Goal: Task Accomplishment & Management: Use online tool/utility

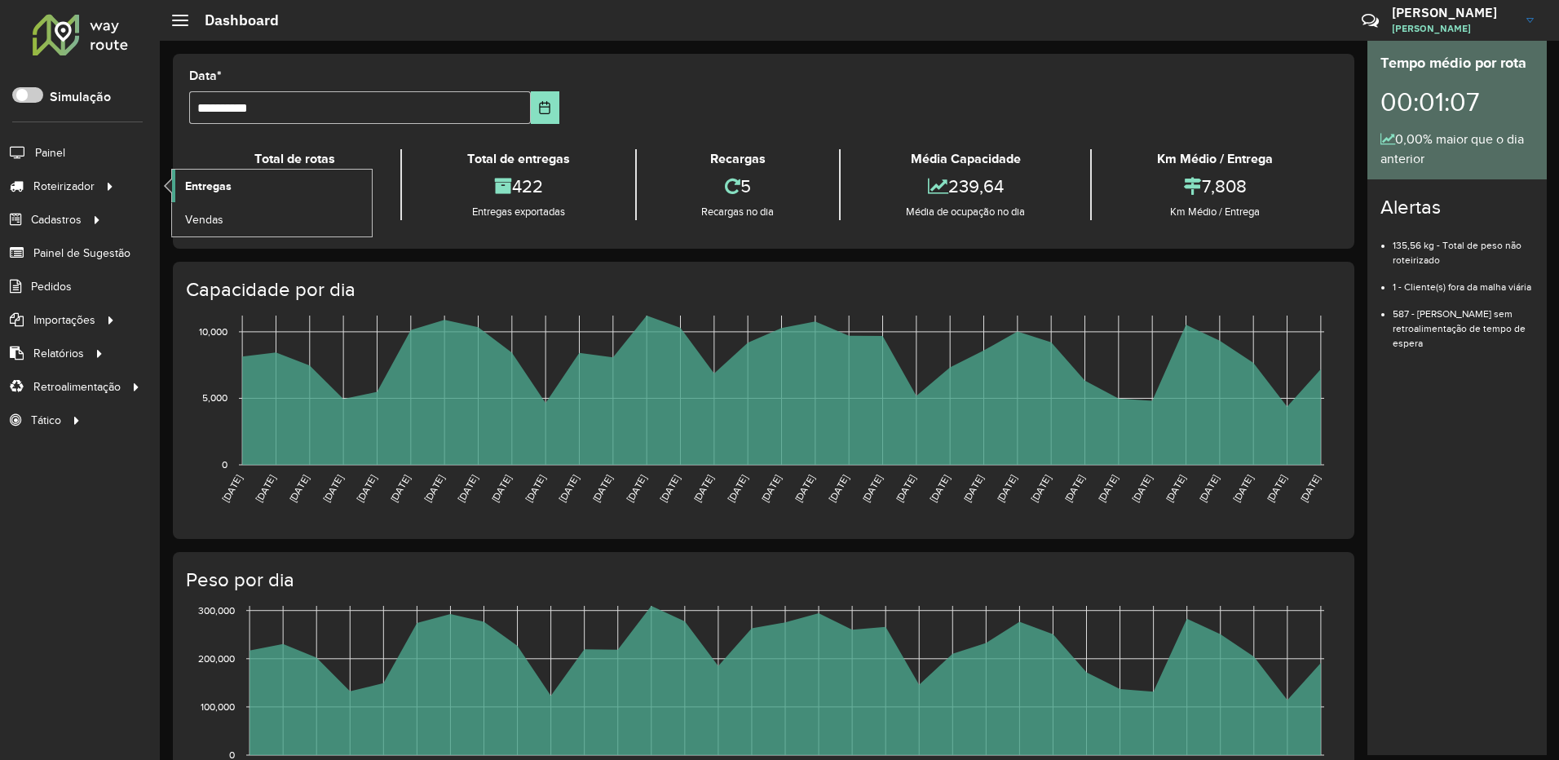
click at [234, 185] on link "Entregas" at bounding box center [272, 186] width 200 height 33
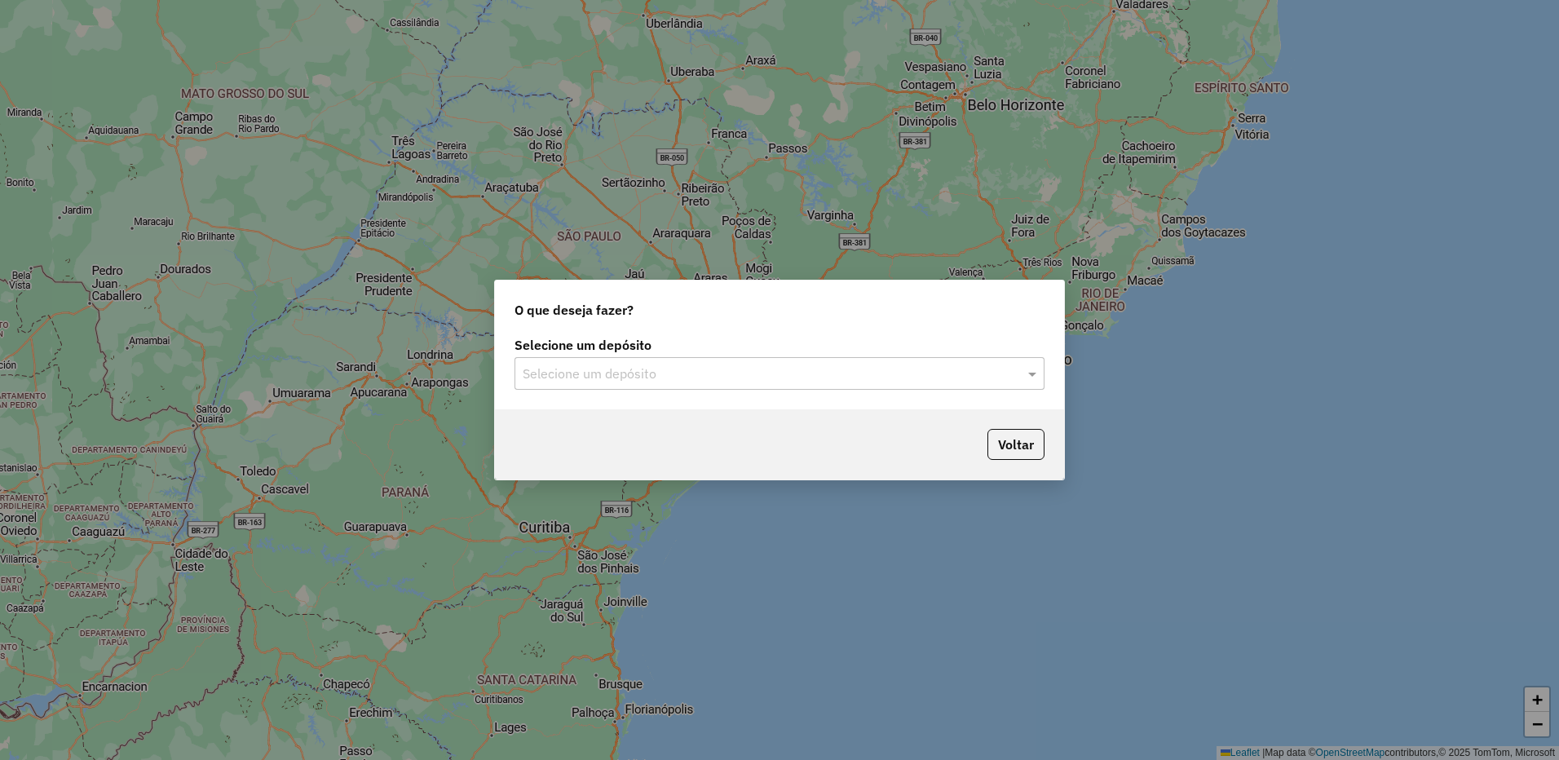
click at [697, 372] on input "text" at bounding box center [763, 375] width 481 height 20
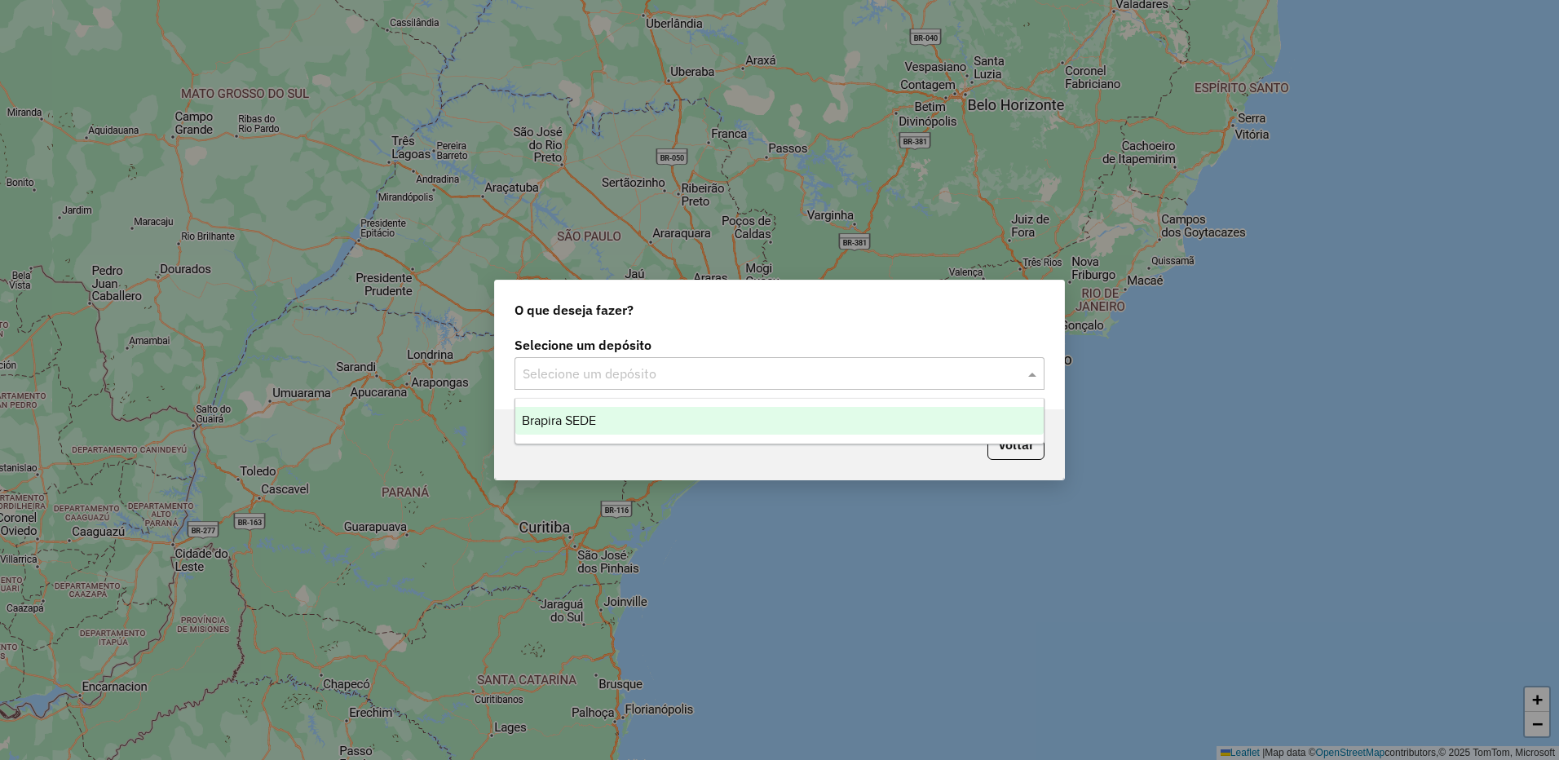
click at [726, 421] on div "Brapira SEDE" at bounding box center [779, 421] width 528 height 28
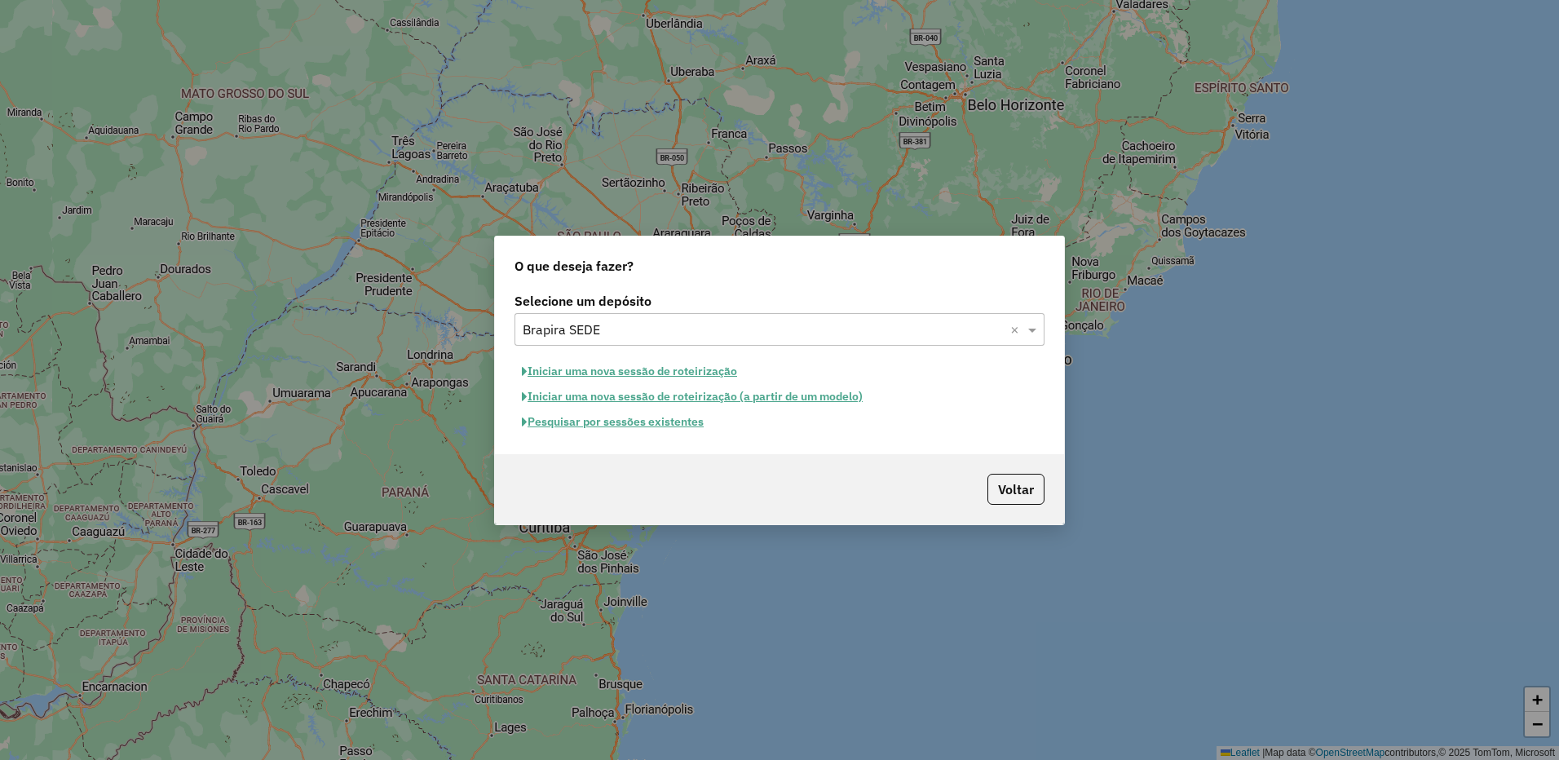
click at [700, 422] on button "Pesquisar por sessões existentes" at bounding box center [613, 421] width 197 height 25
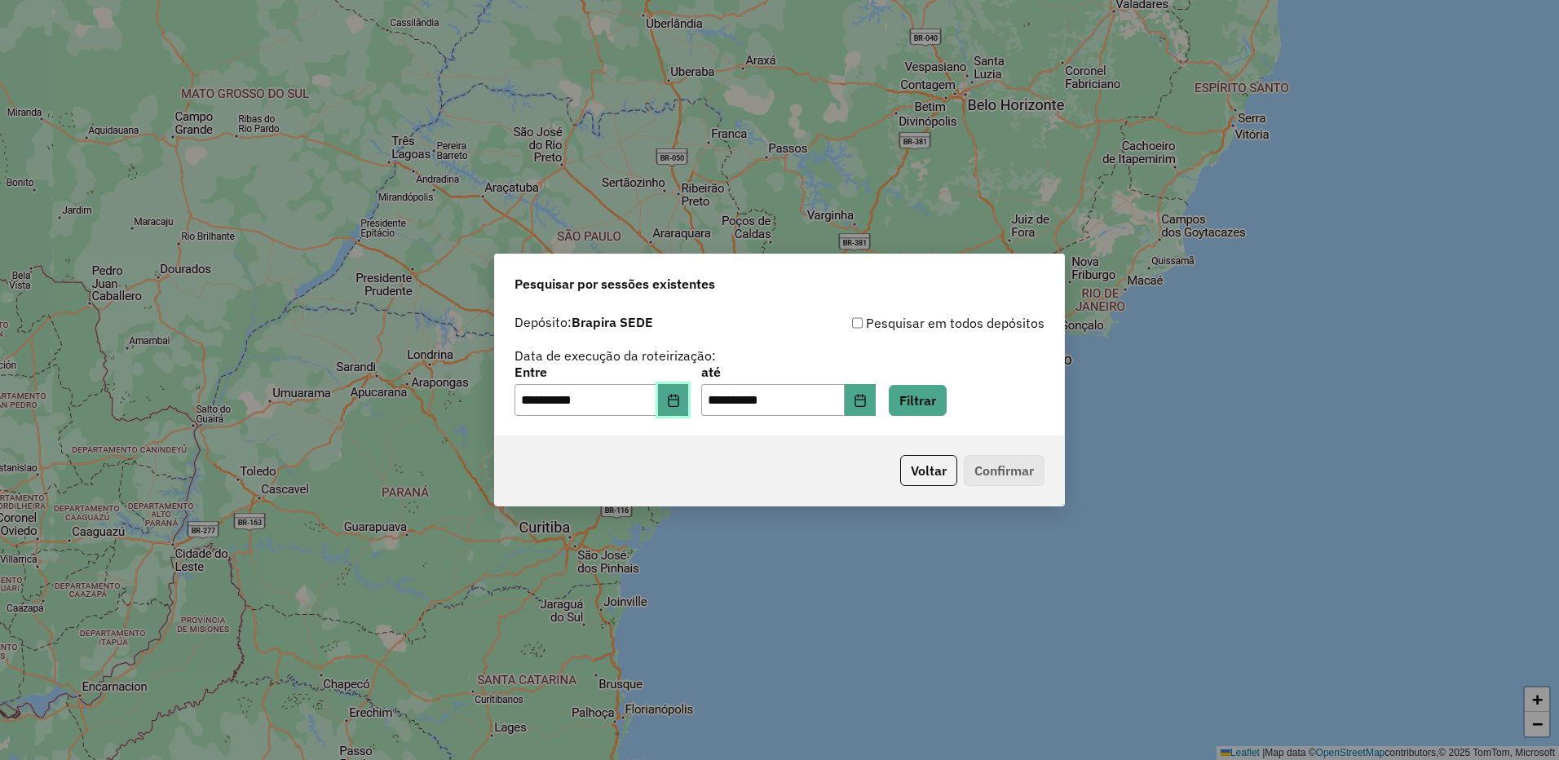
click at [680, 400] on icon "Choose Date" at bounding box center [673, 400] width 13 height 13
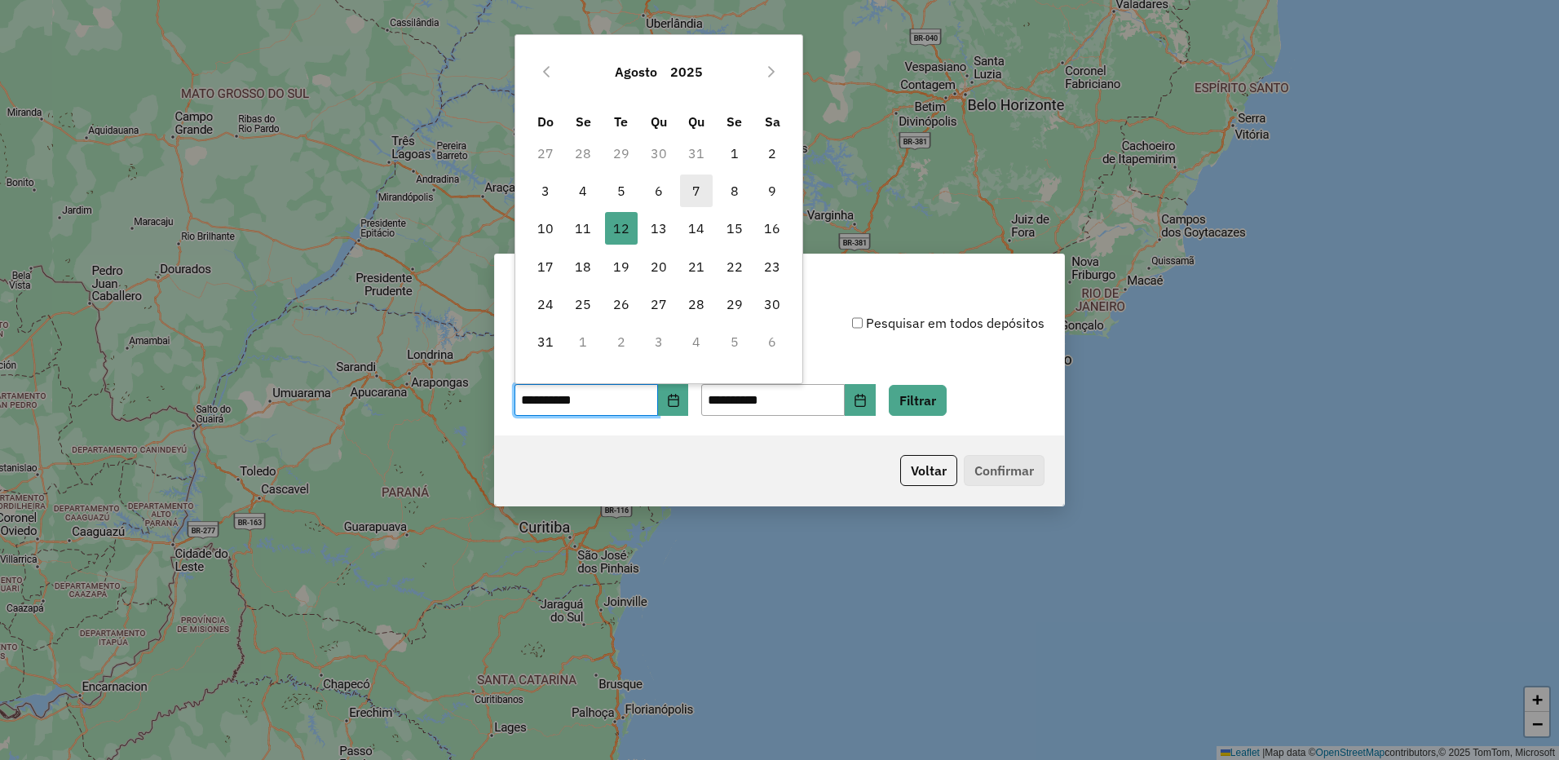
click at [703, 194] on span "7" at bounding box center [696, 191] width 33 height 33
type input "**********"
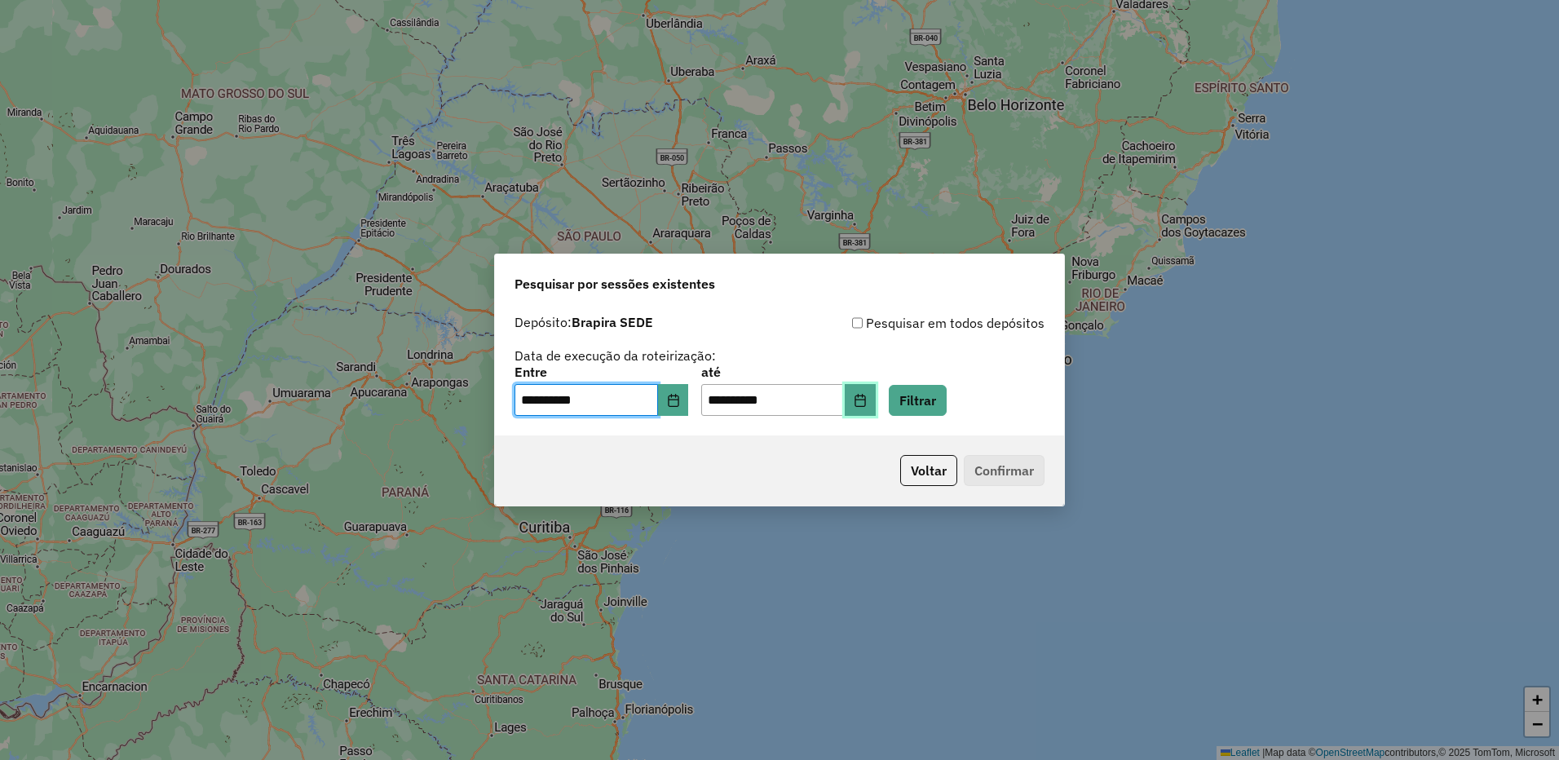
click at [873, 400] on button "Choose Date" at bounding box center [860, 400] width 31 height 33
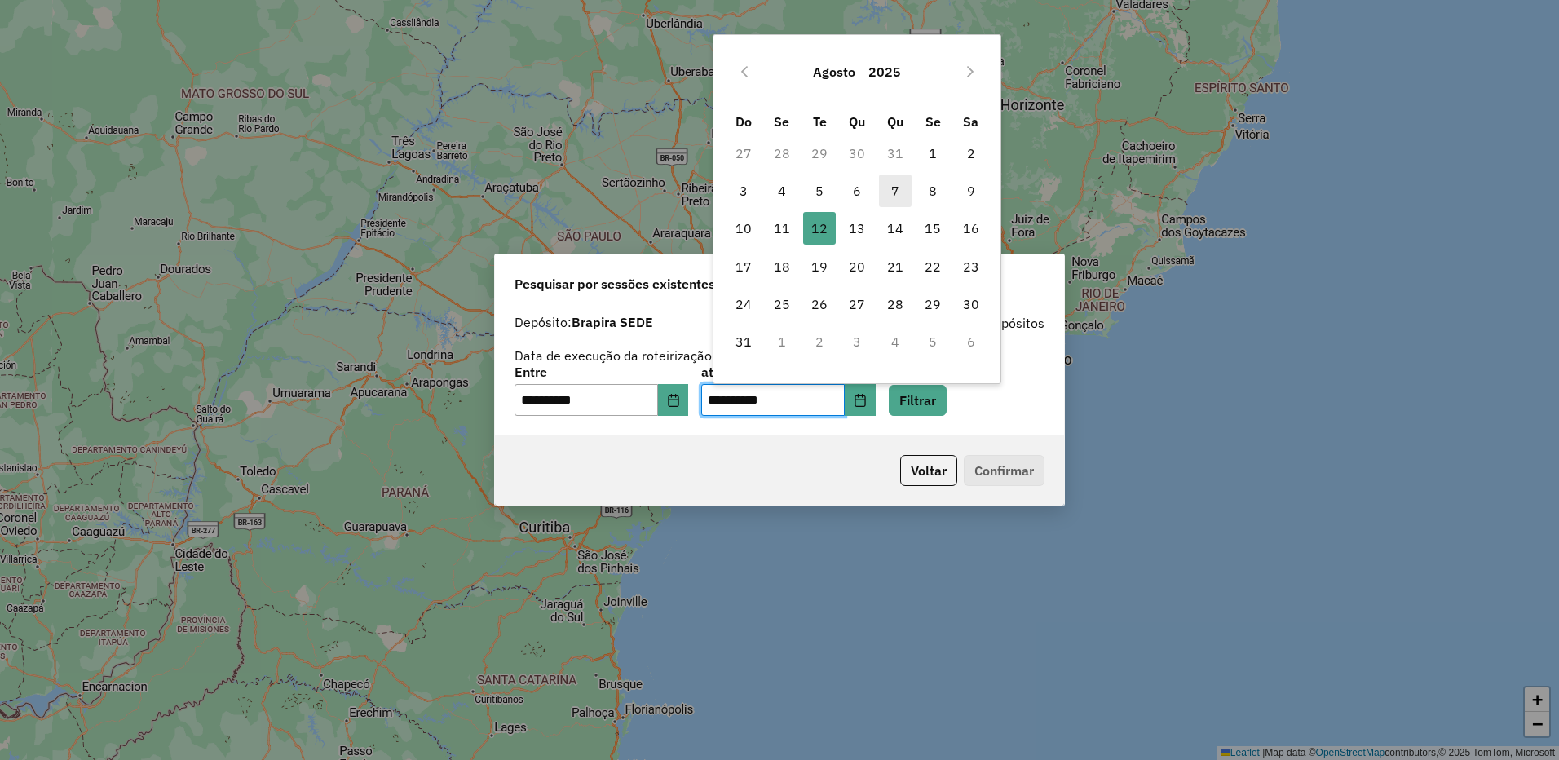
click at [894, 185] on span "7" at bounding box center [895, 191] width 33 height 33
type input "**********"
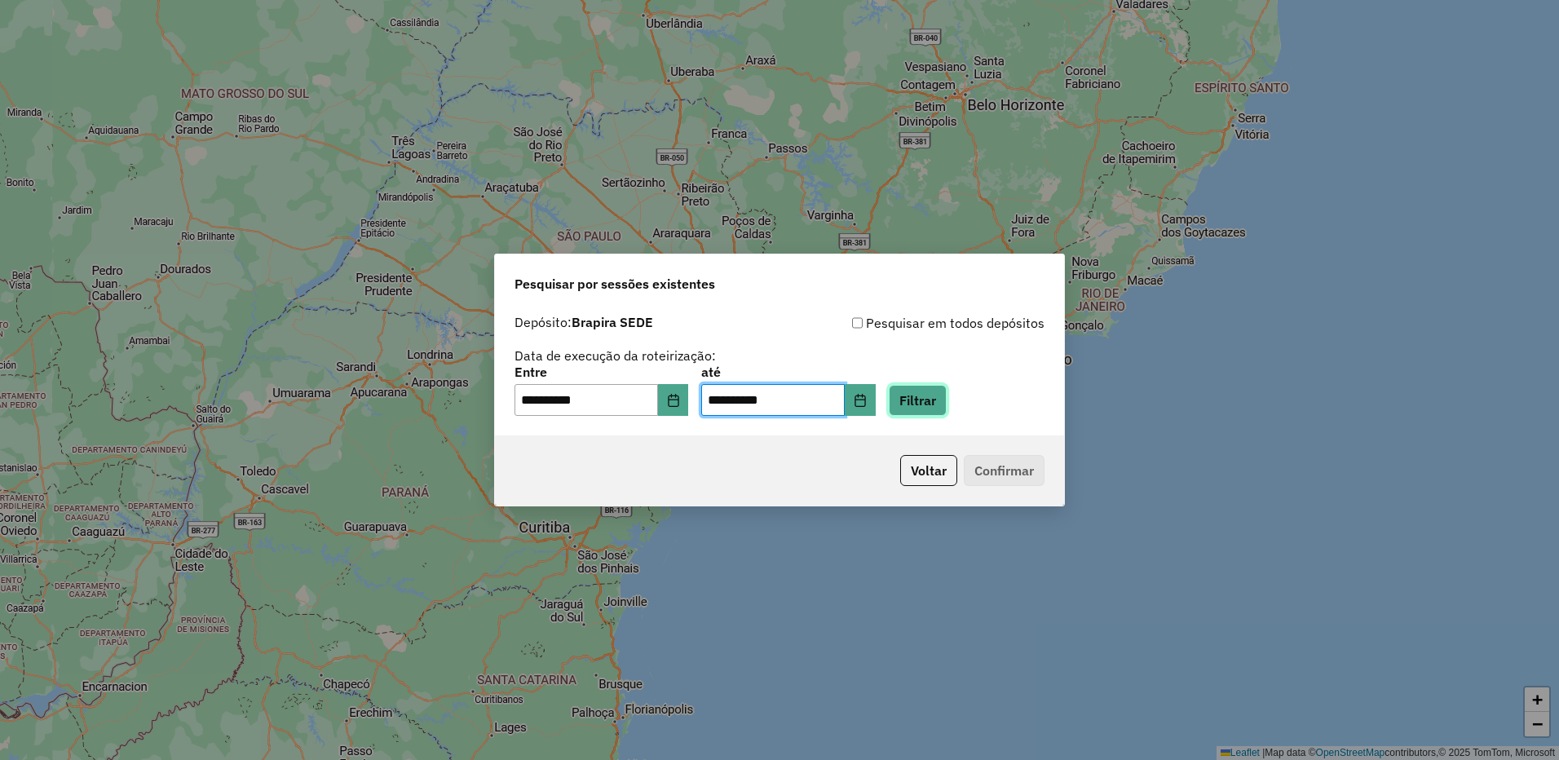
click at [947, 404] on button "Filtrar" at bounding box center [918, 400] width 58 height 31
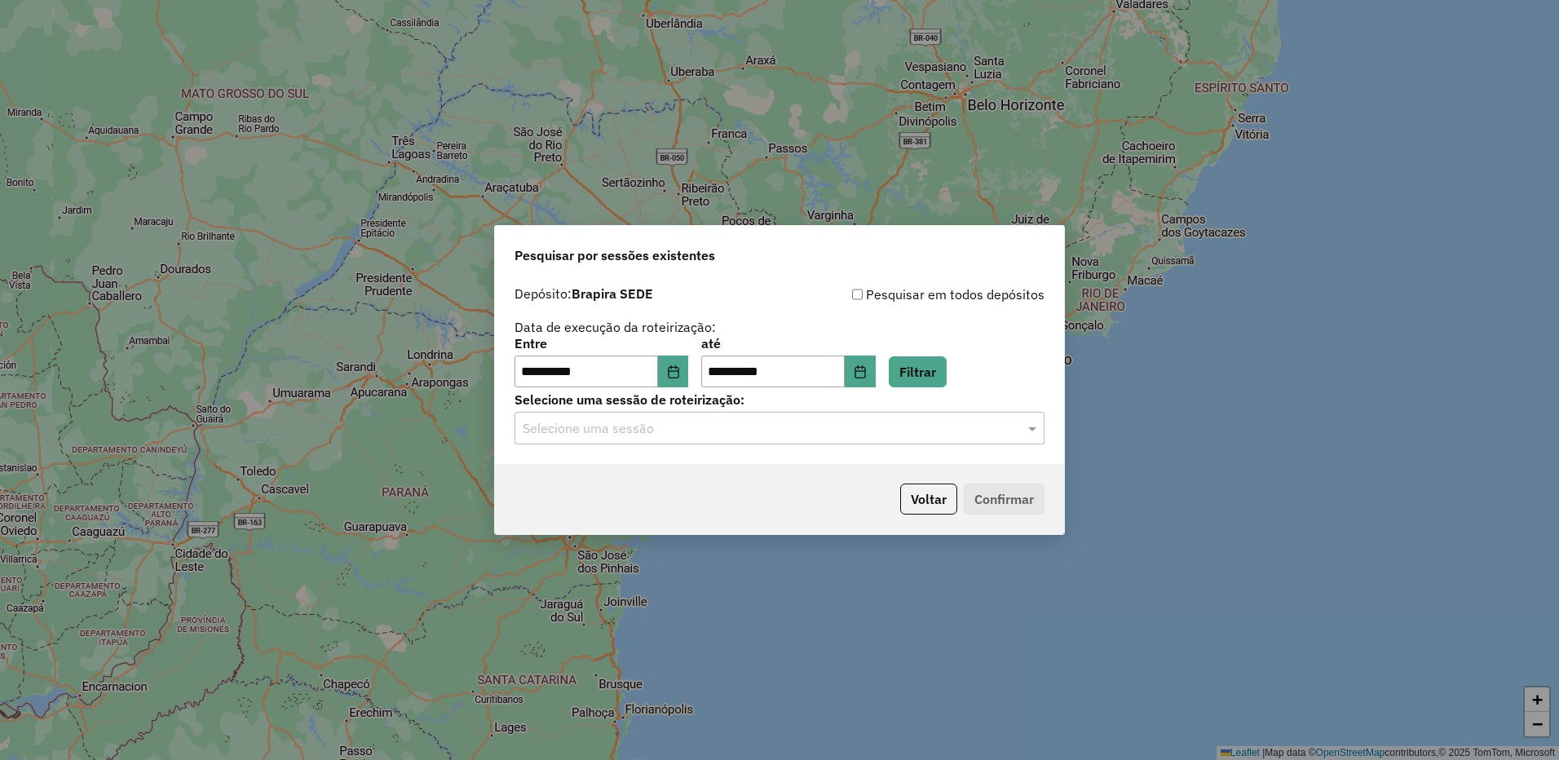
click at [710, 422] on input "text" at bounding box center [763, 429] width 481 height 20
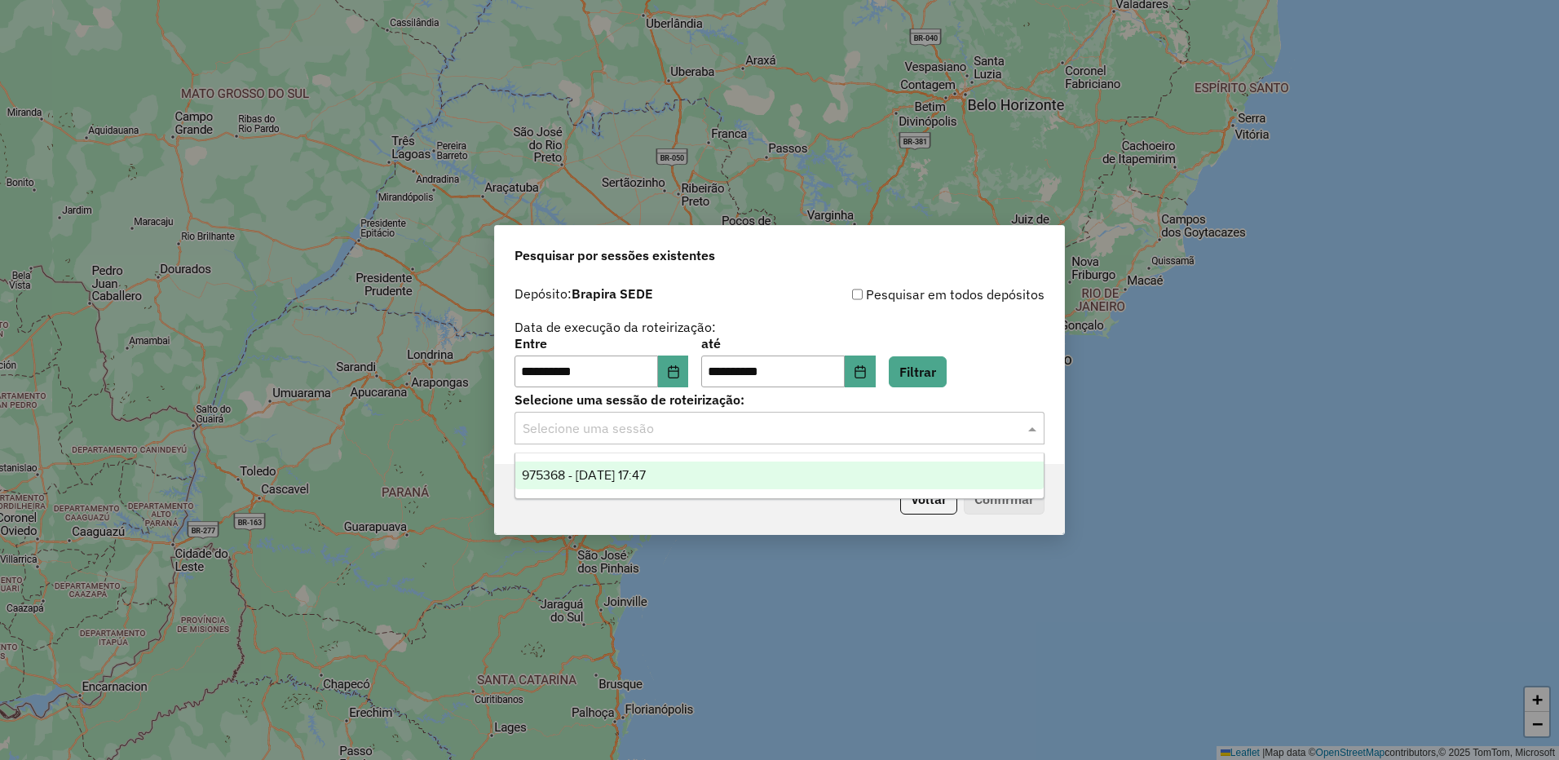
click at [707, 470] on div "975368 - 07/08/2025 17:47" at bounding box center [779, 476] width 528 height 28
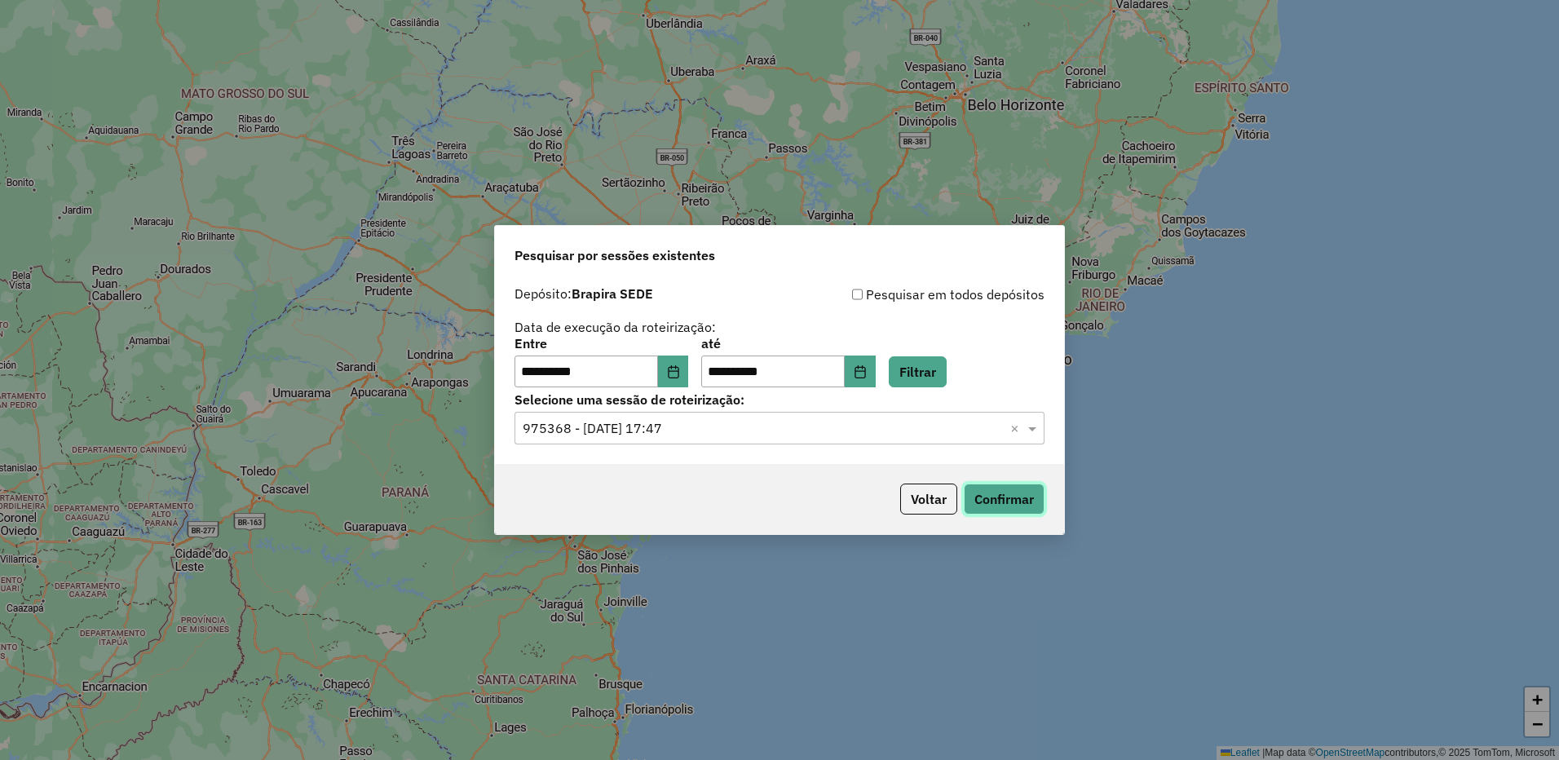
click at [1007, 506] on button "Confirmar" at bounding box center [1004, 499] width 81 height 31
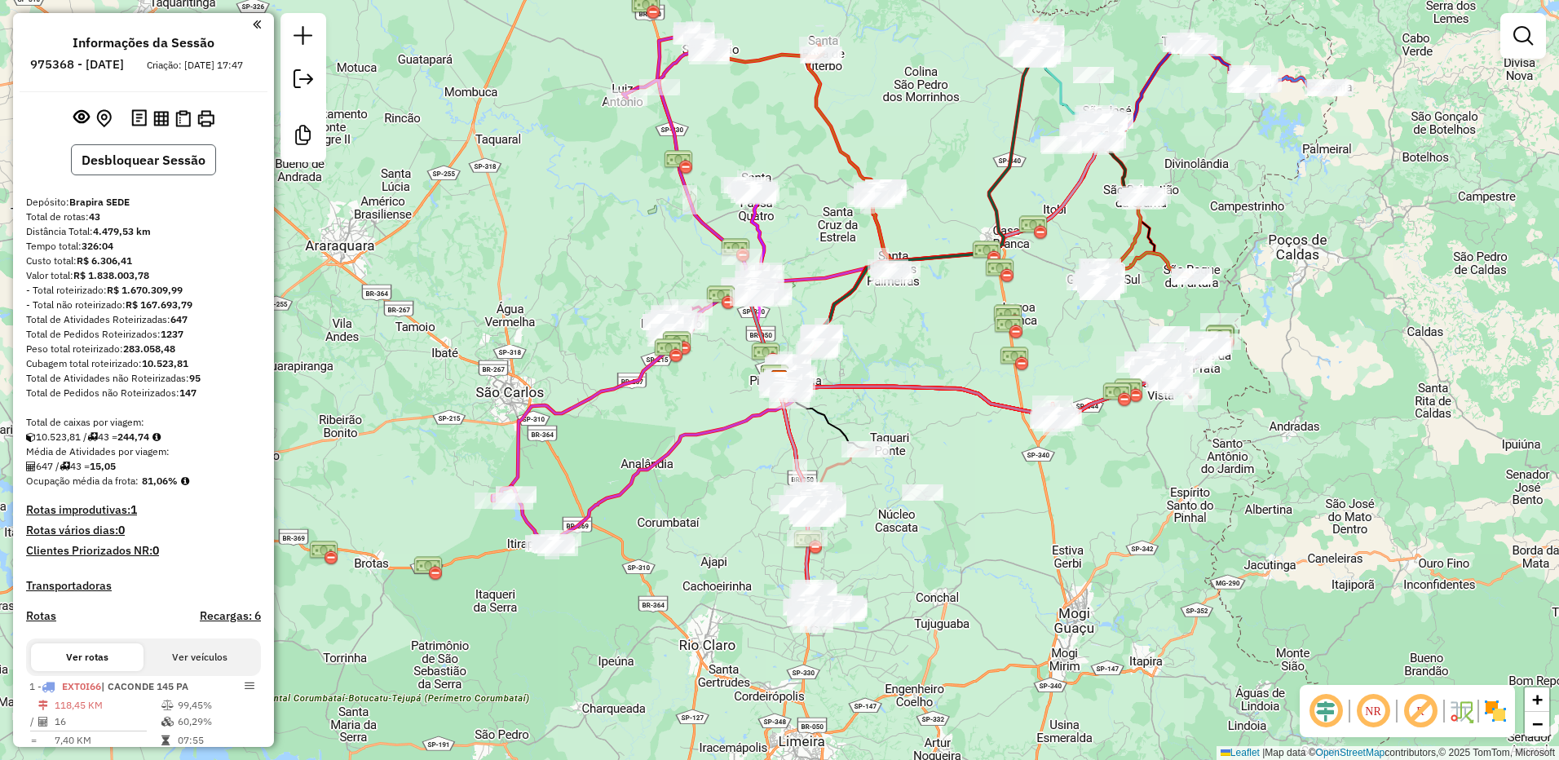
click at [179, 167] on button "Desbloquear Sessão" at bounding box center [143, 159] width 145 height 31
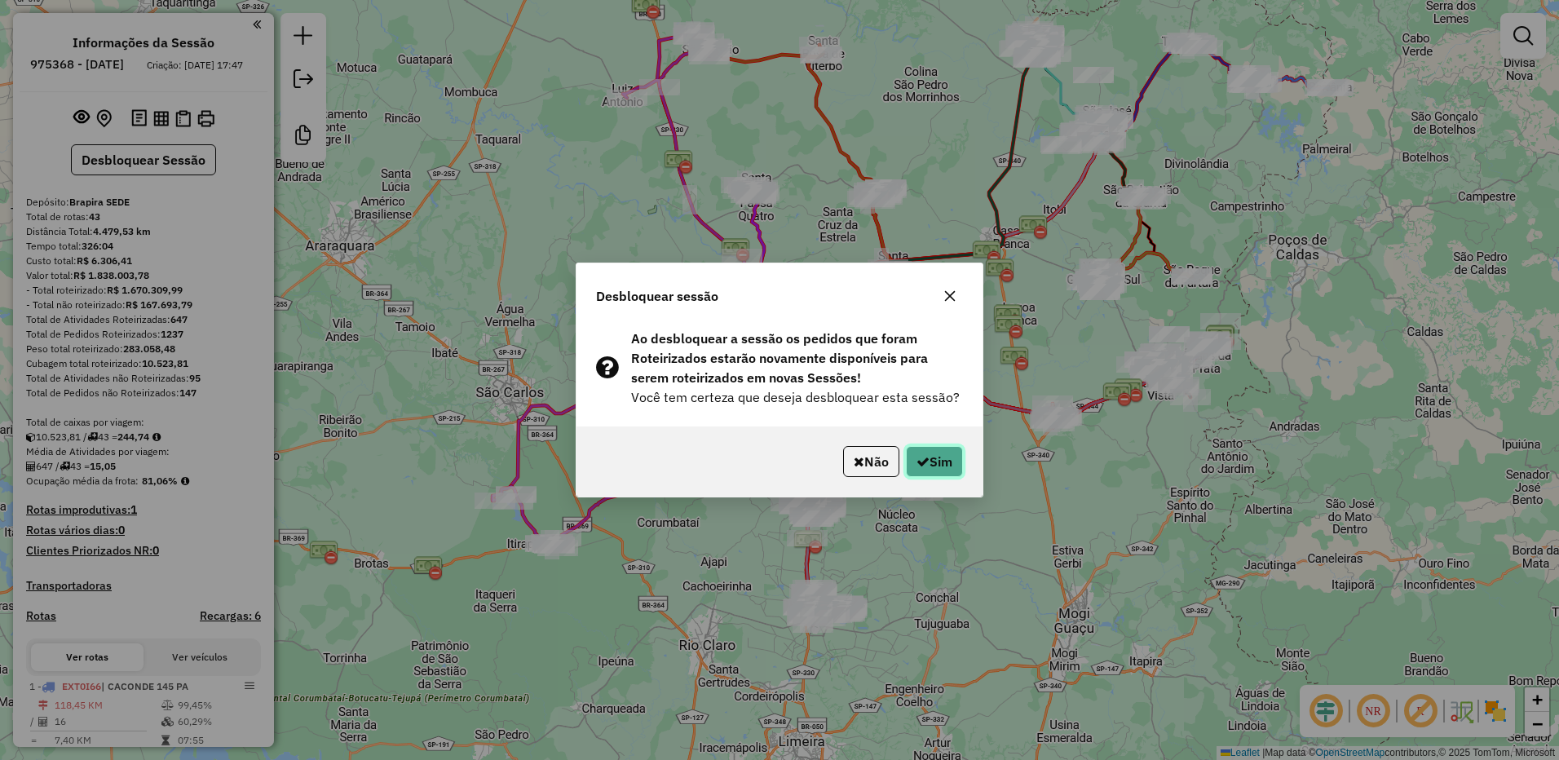
click at [946, 468] on button "Sim" at bounding box center [934, 461] width 57 height 31
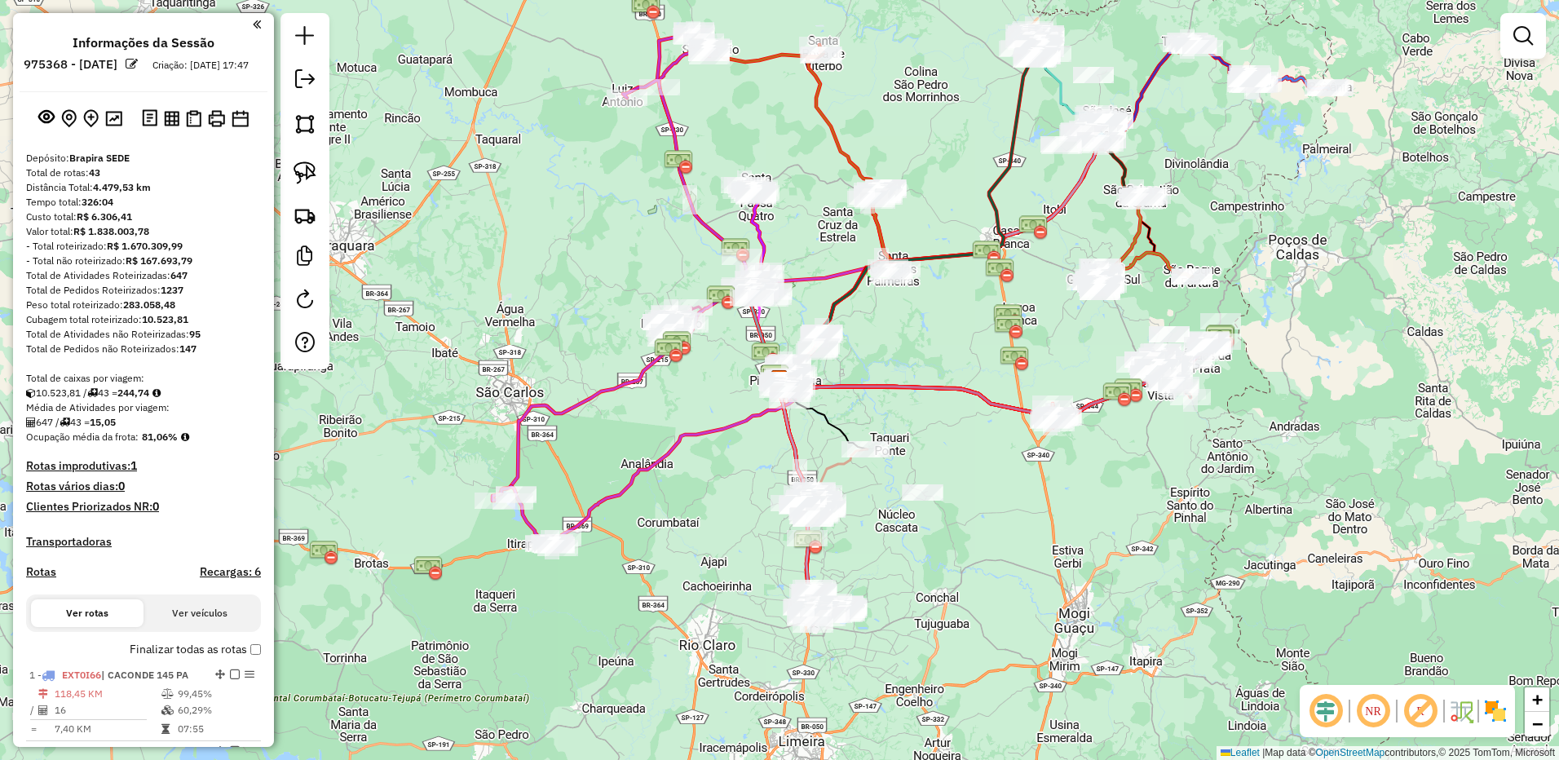
scroll to position [245, 0]
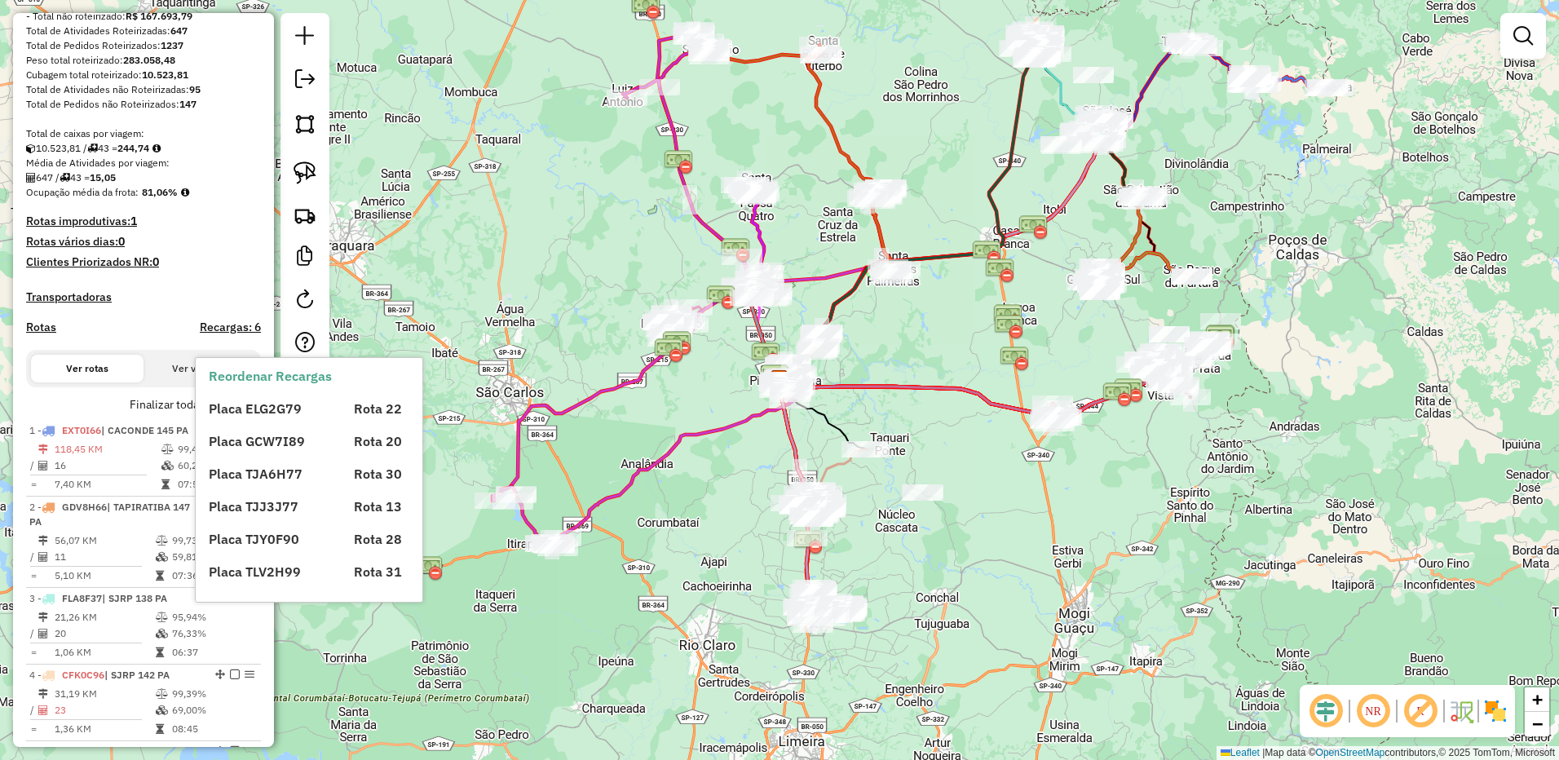
click at [253, 417] on div "Placa ELG2G79" at bounding box center [271, 409] width 144 height 20
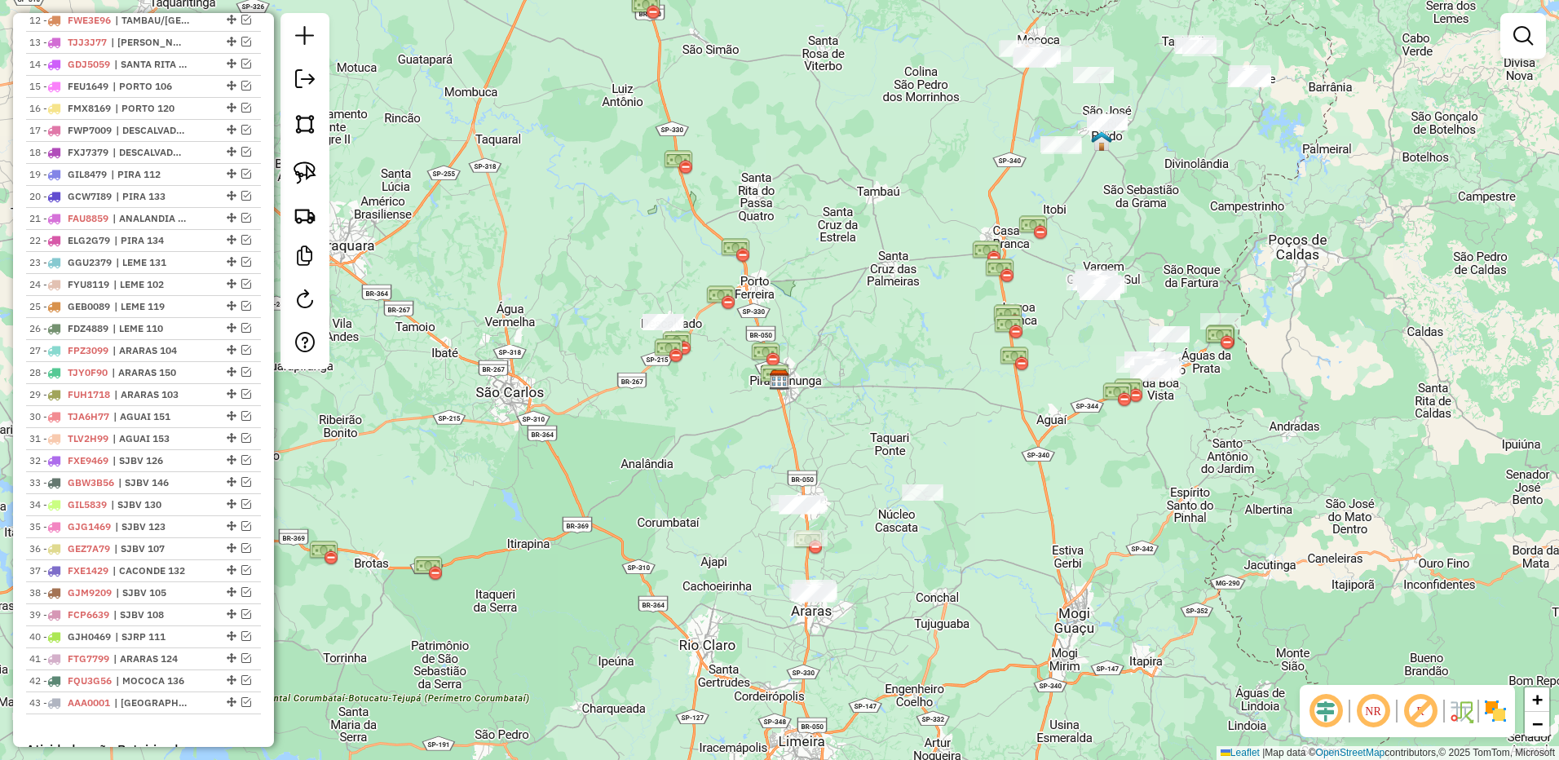
scroll to position [816, 0]
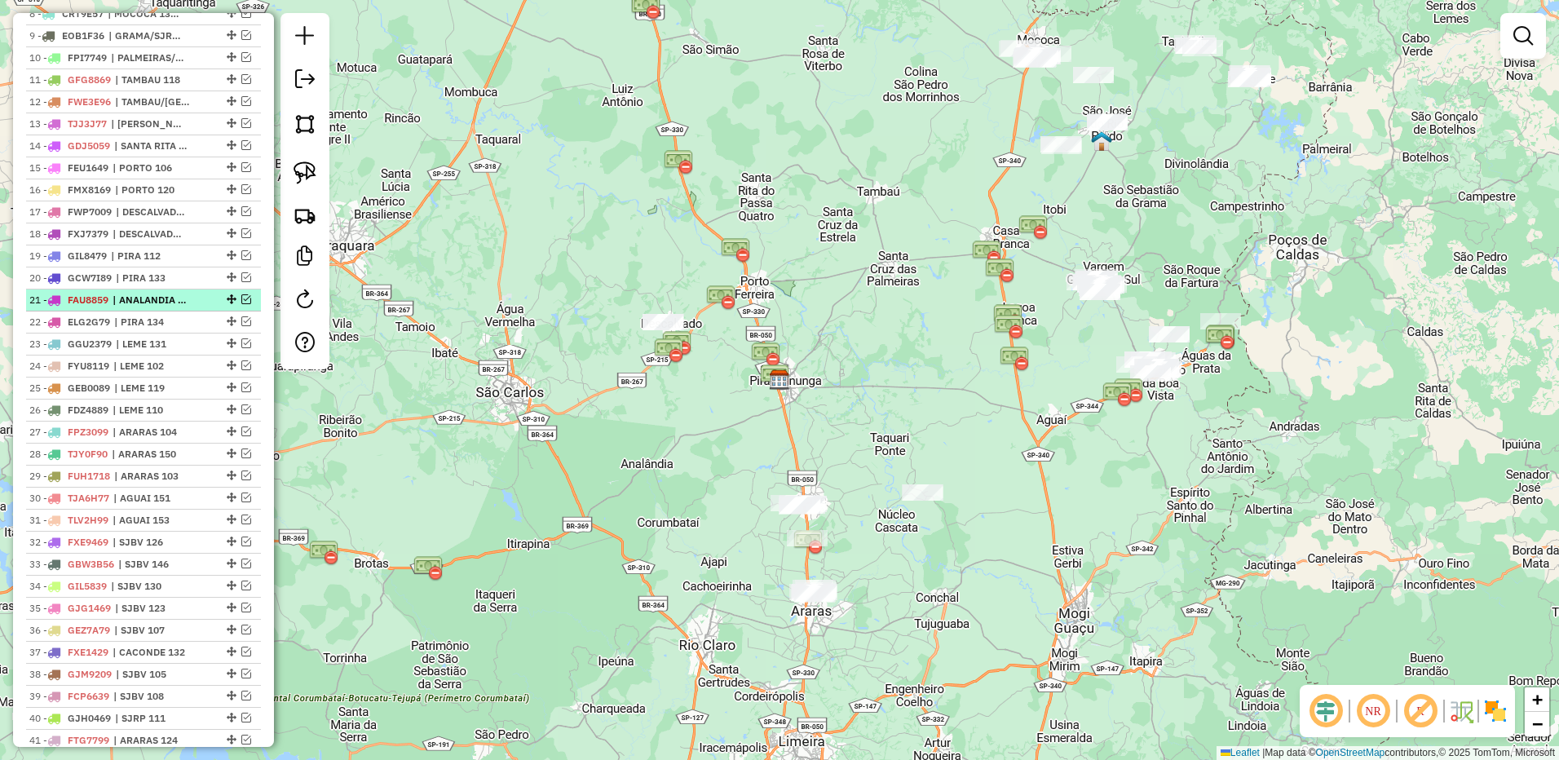
click at [188, 307] on span "| ANALANDIA /ITIRAPINA/PIRA 115" at bounding box center [150, 300] width 75 height 15
select select "**********"
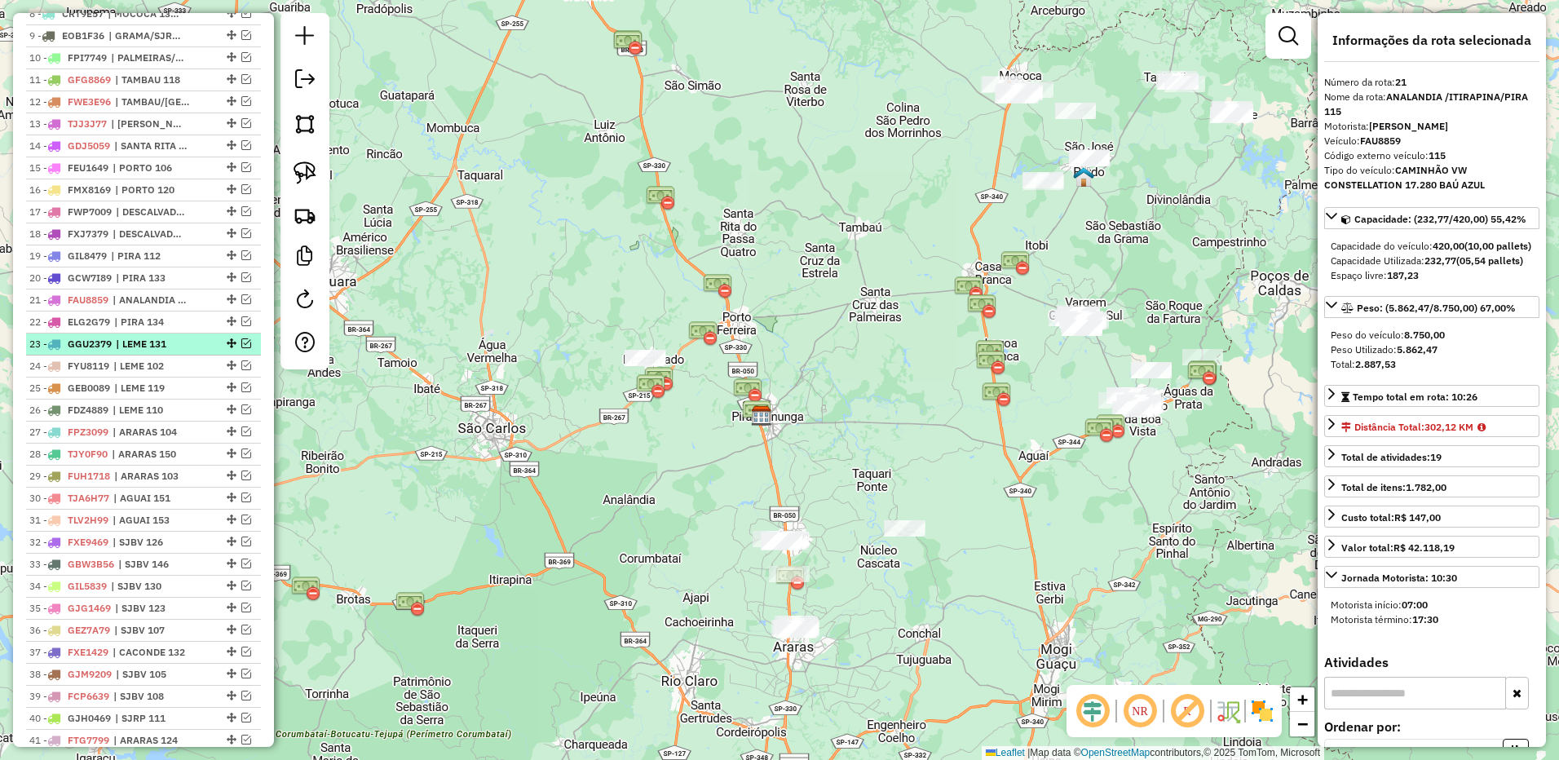
scroll to position [408, 0]
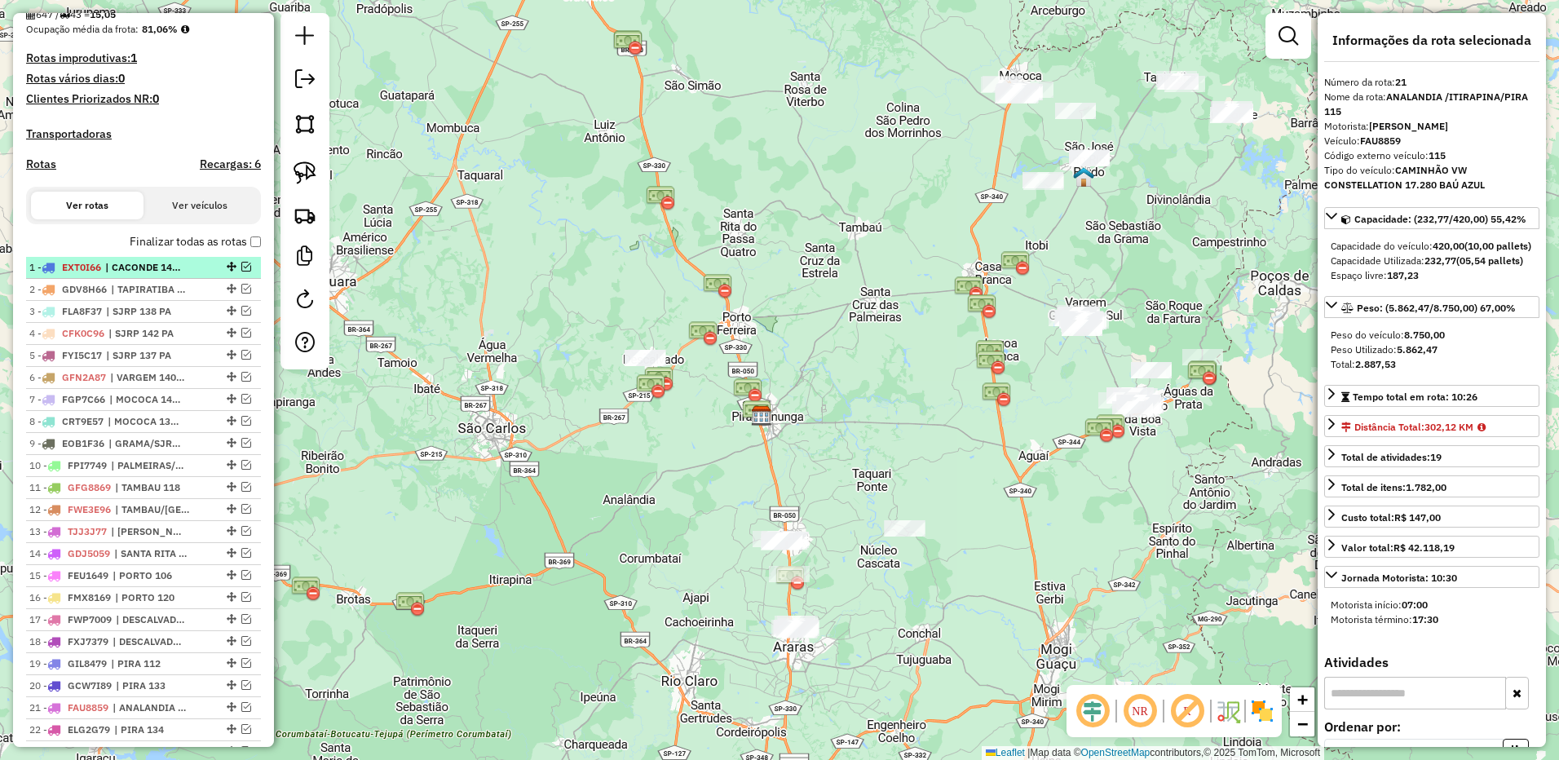
click at [148, 275] on span "| CACONDE 145 PA" at bounding box center [142, 267] width 75 height 15
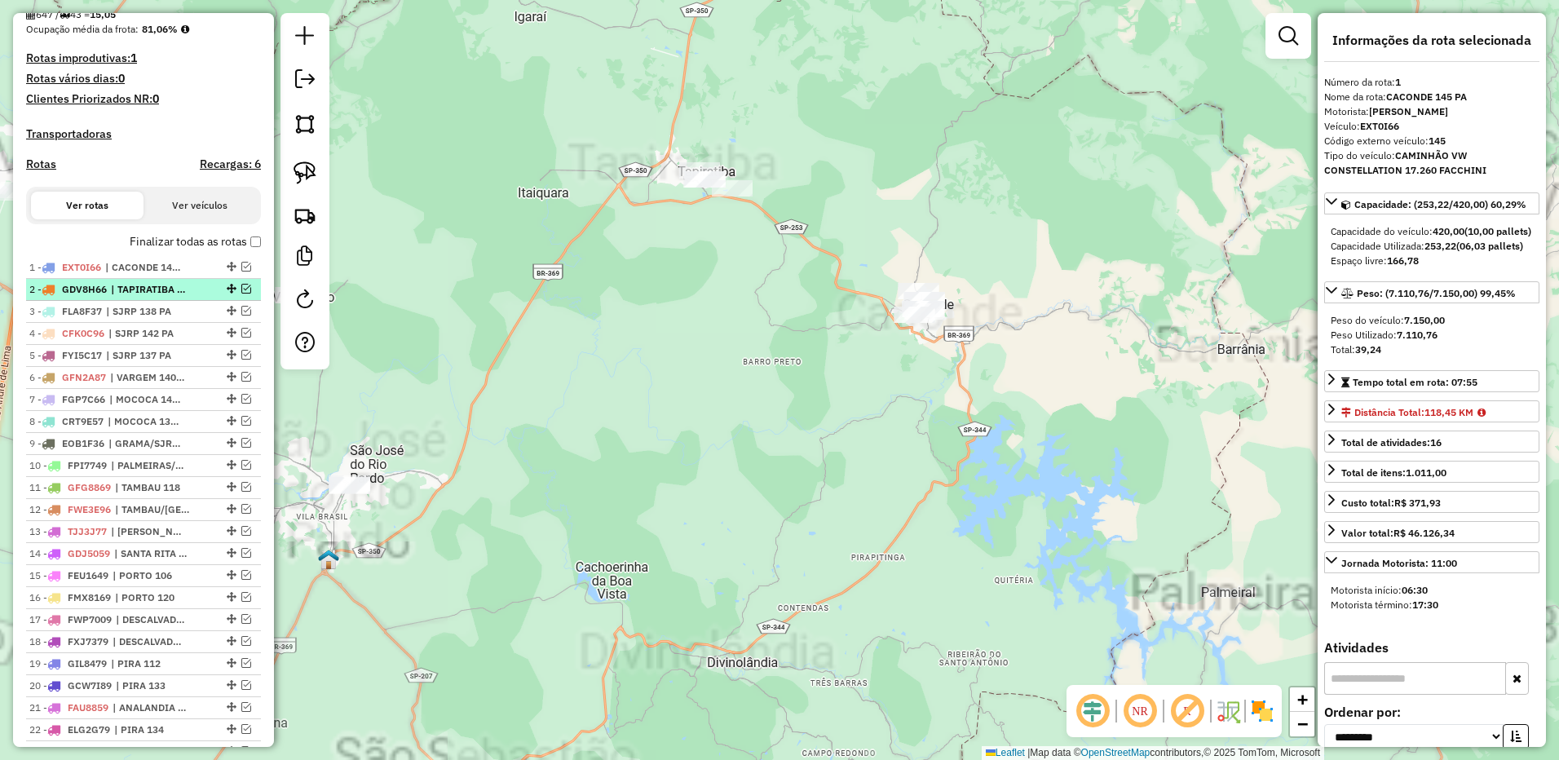
click at [148, 297] on span "| TAPIRATIBA 147 PA" at bounding box center [148, 289] width 75 height 15
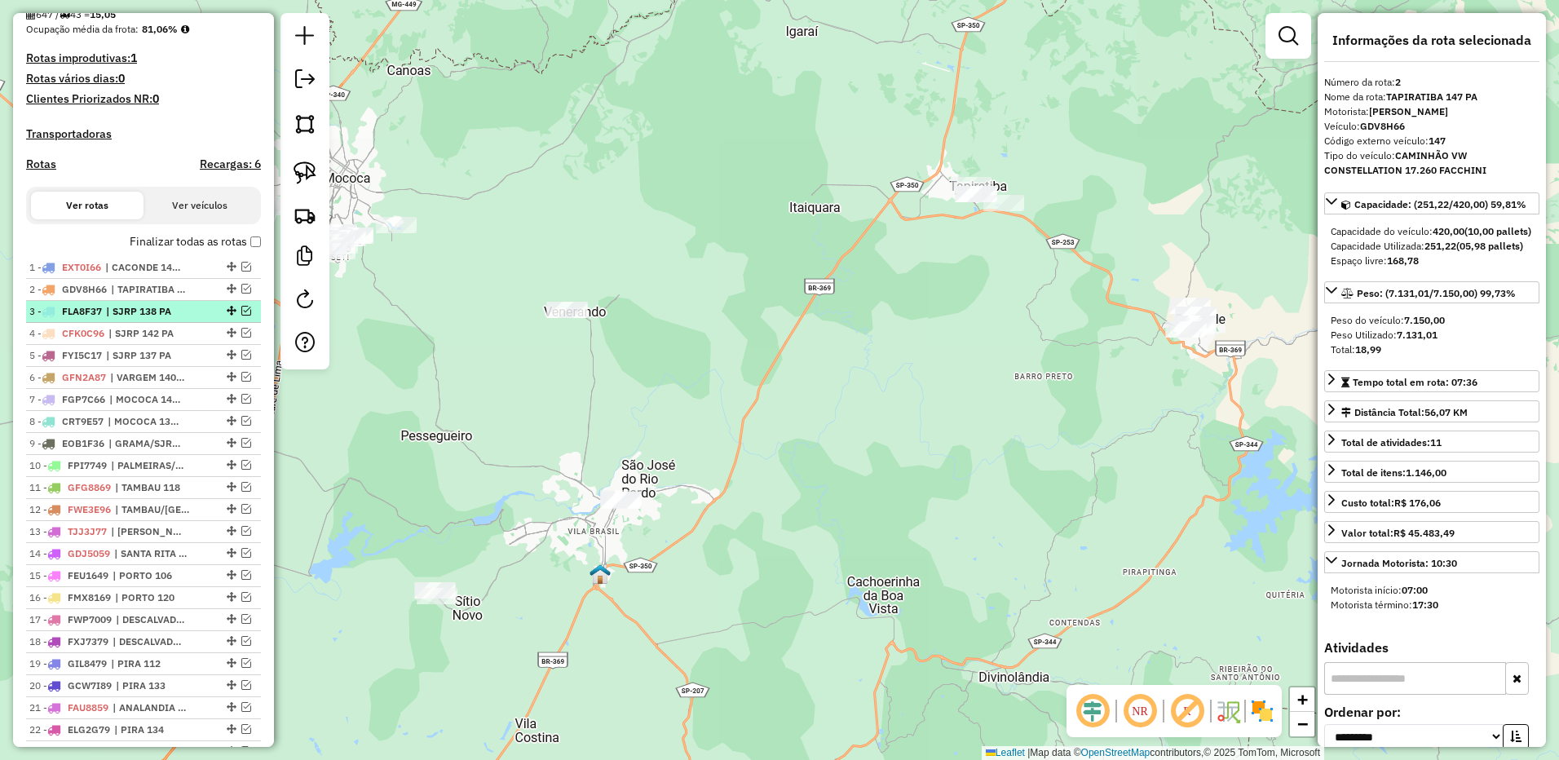
click at [152, 319] on span "| SJRP 138 PA" at bounding box center [143, 311] width 75 height 15
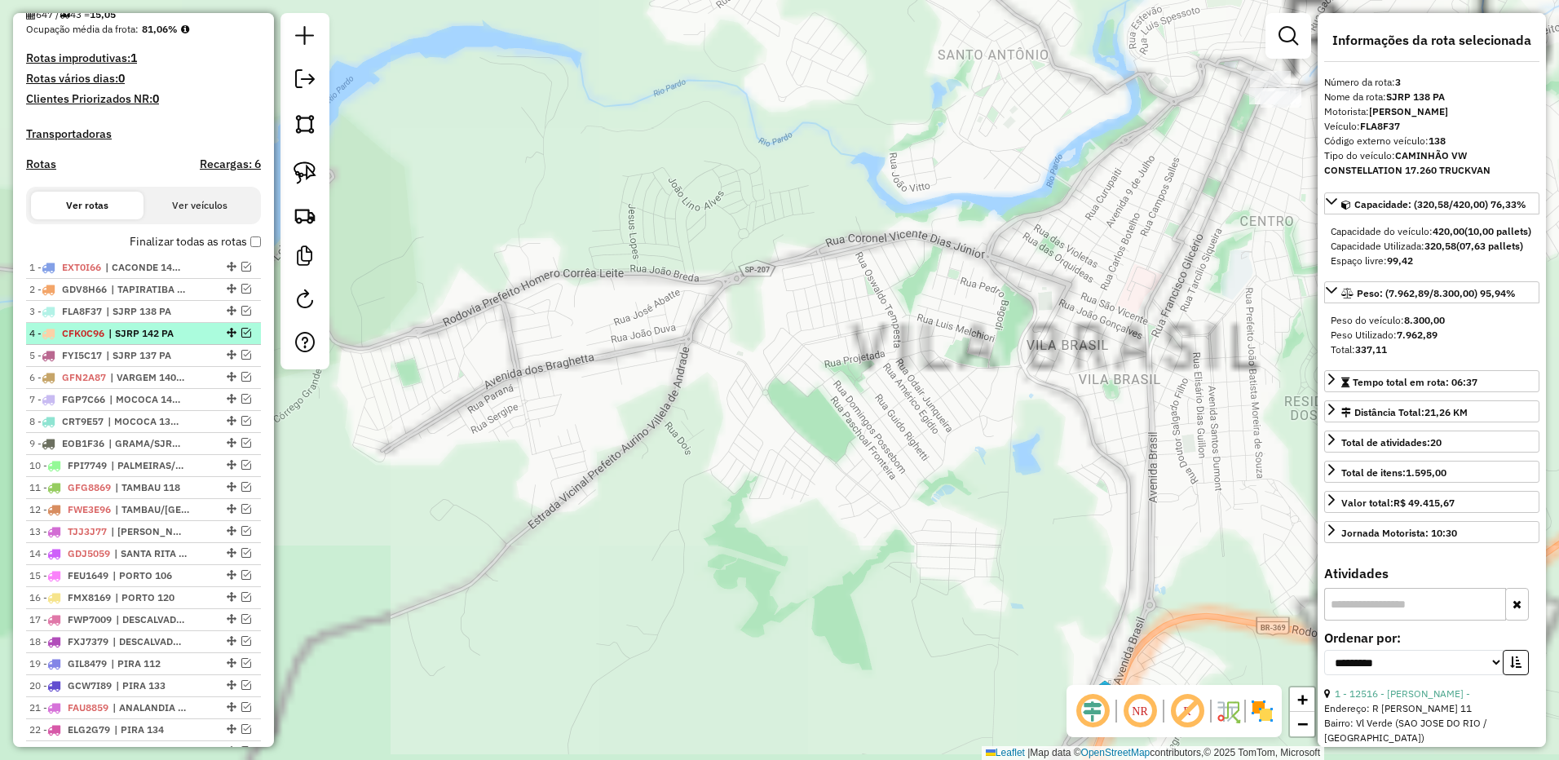
click at [154, 341] on span "| SJRP 142 PA" at bounding box center [145, 333] width 75 height 15
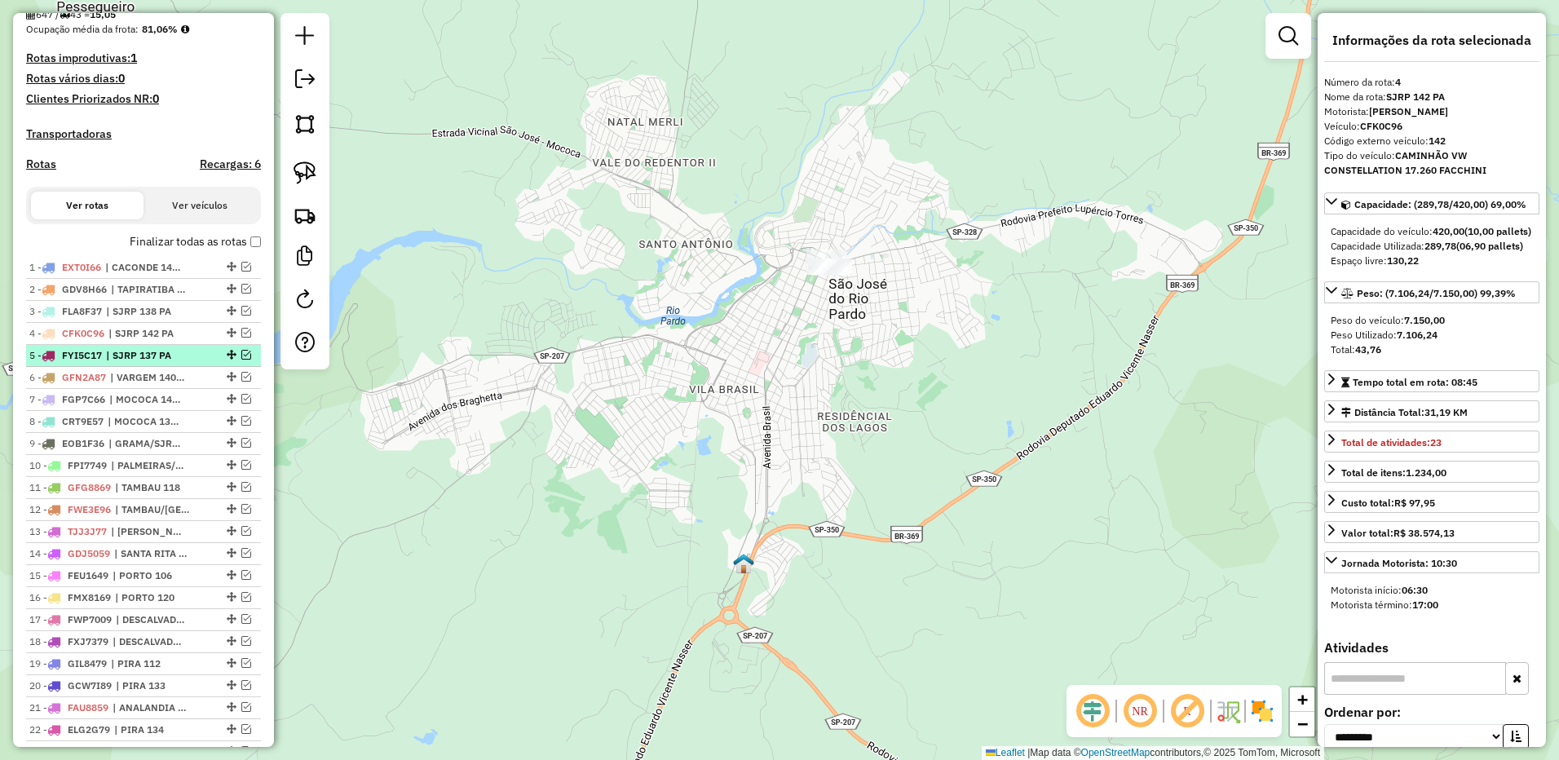
click at [156, 363] on span "| SJRP 137 PA" at bounding box center [143, 355] width 75 height 15
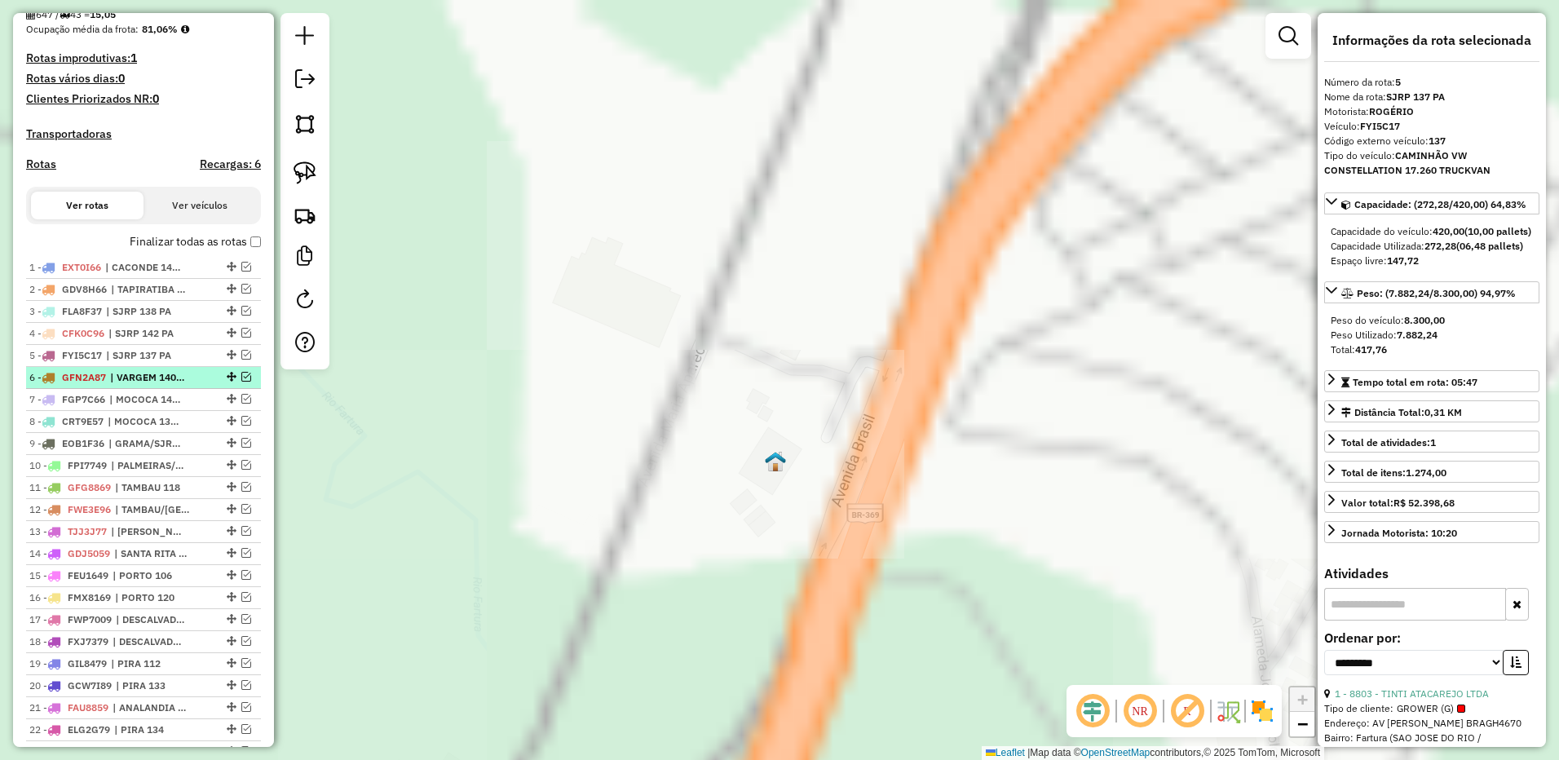
click at [156, 385] on span "| VARGEM 140 PA" at bounding box center [147, 377] width 75 height 15
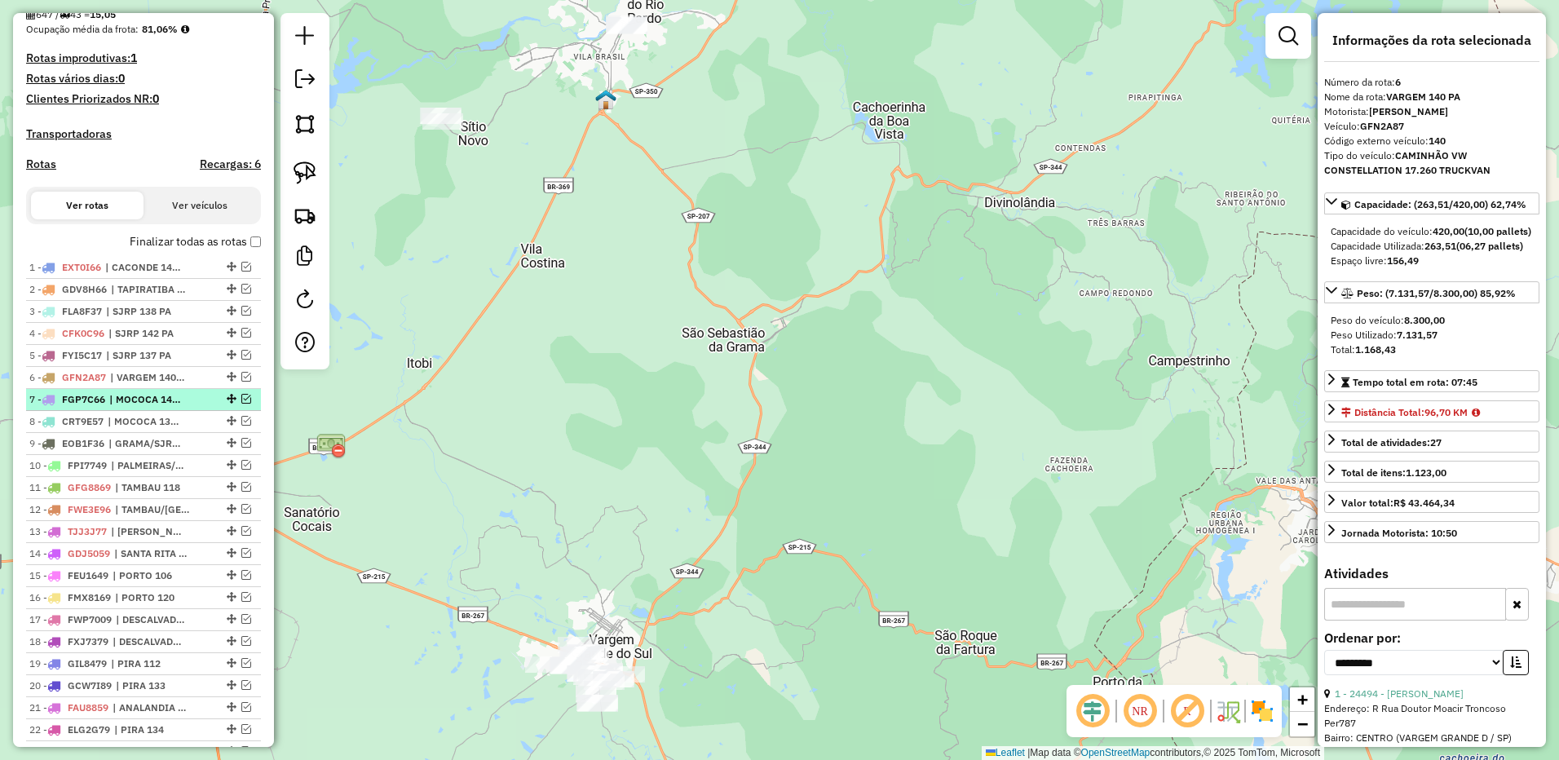
click at [159, 407] on span "| MOCOCA 144 PA" at bounding box center [146, 399] width 75 height 15
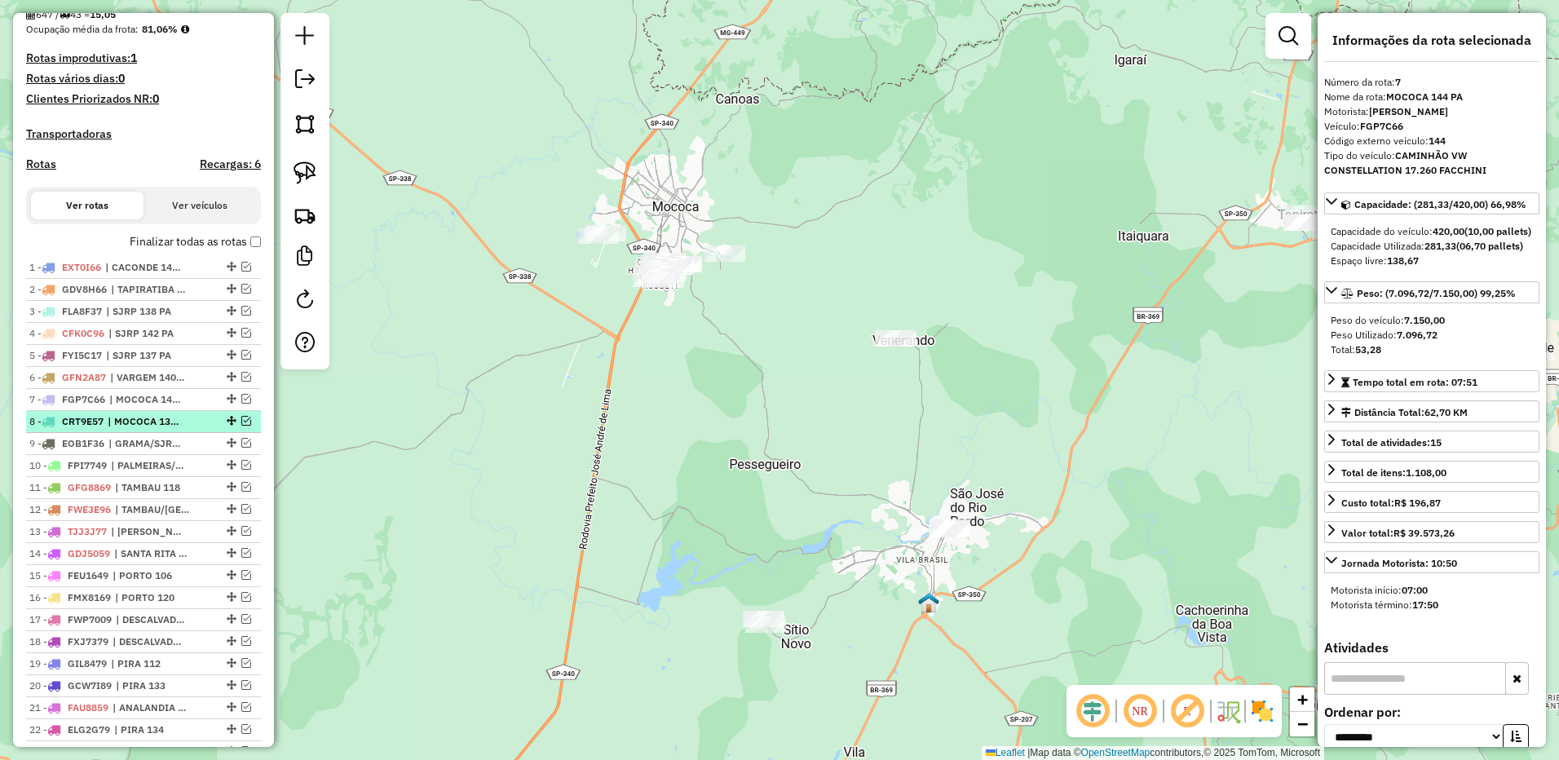
click at [161, 427] on li "8 - CRT9E57 | MOCOCA 139 PA" at bounding box center [143, 422] width 235 height 22
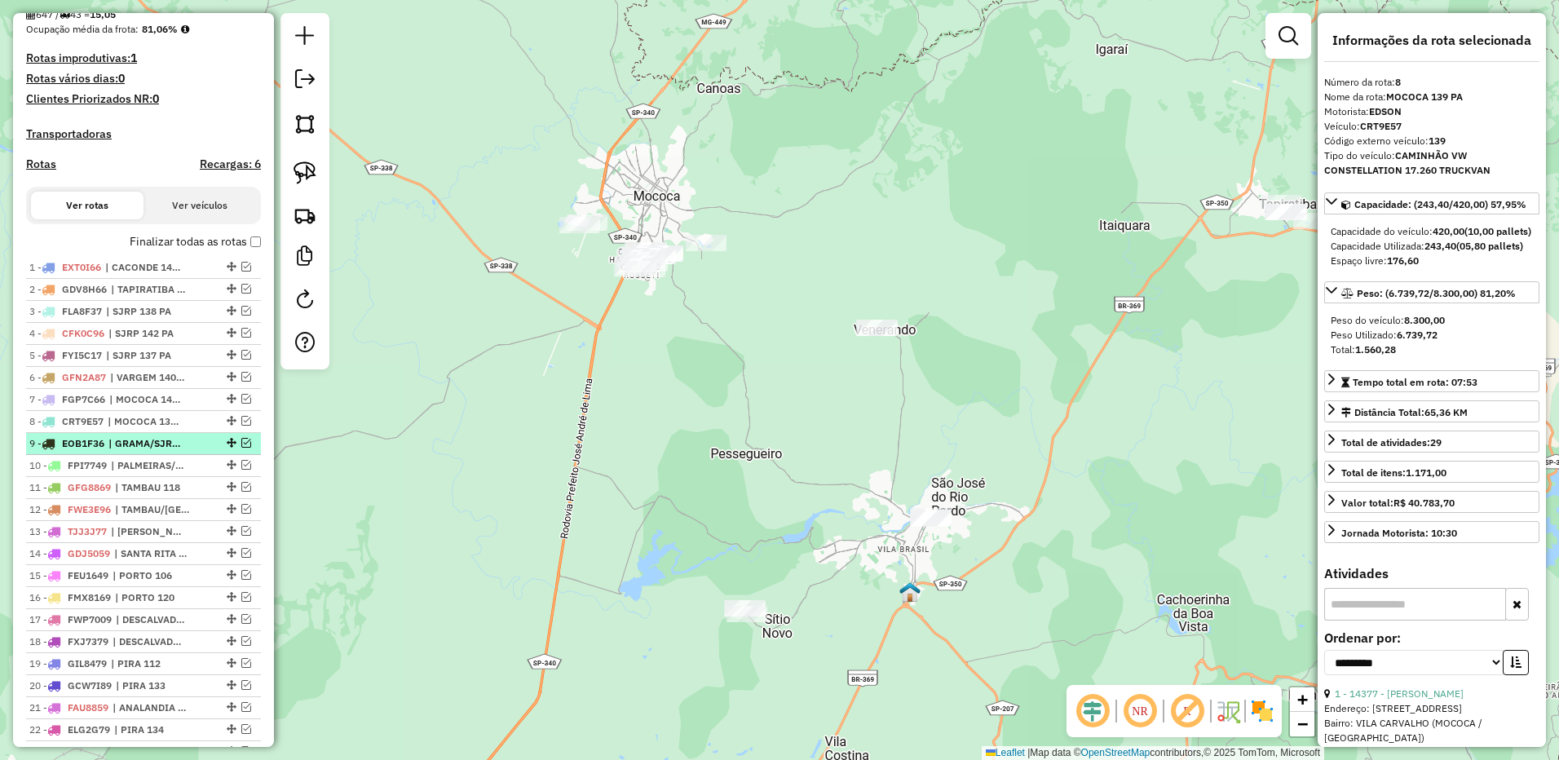
click at [161, 451] on span "| GRAMA/SJRP 148 PA" at bounding box center [145, 443] width 75 height 15
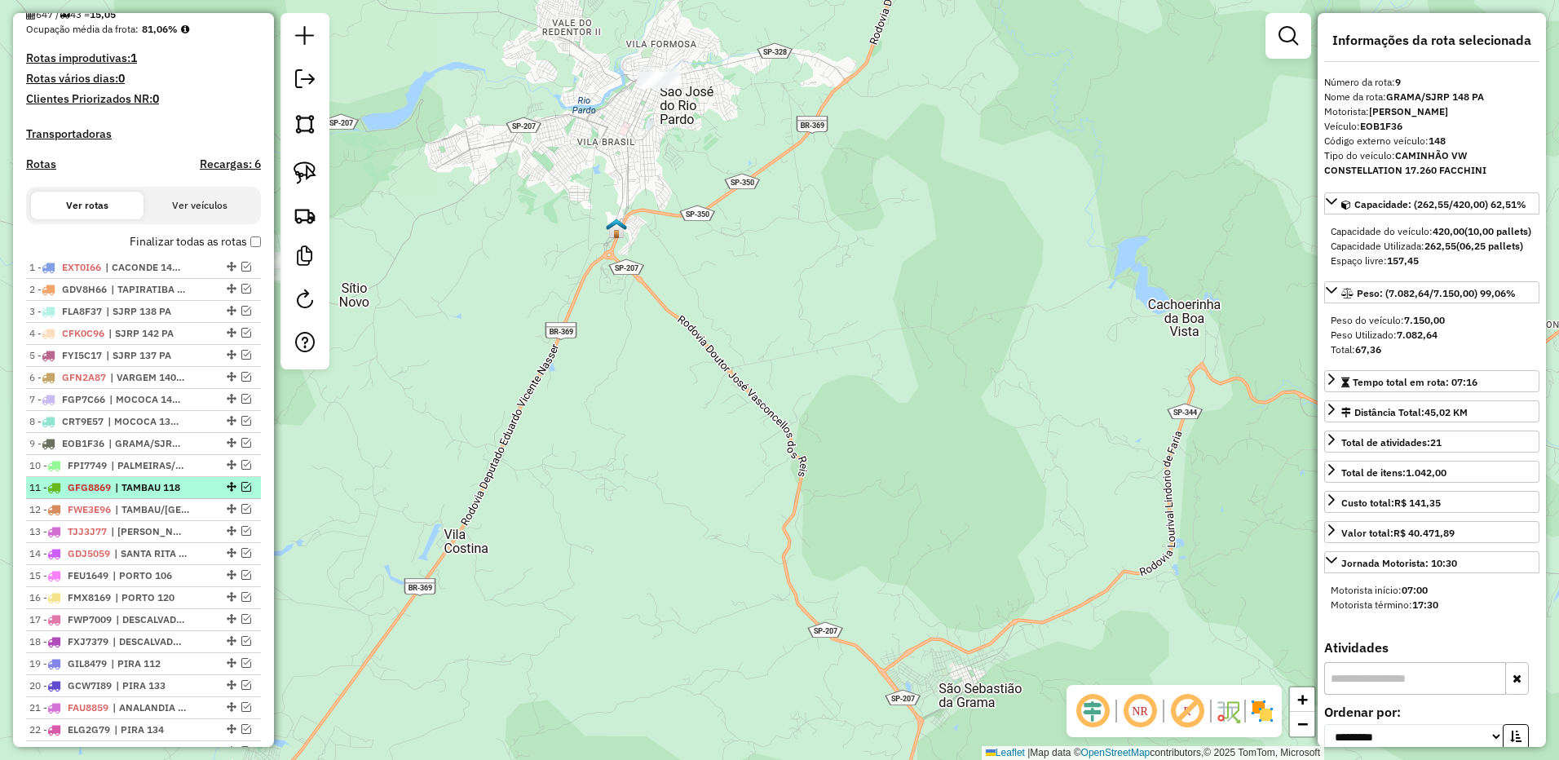
click at [171, 494] on li "11 - GFG8869 | TAMBAU 118" at bounding box center [143, 488] width 235 height 22
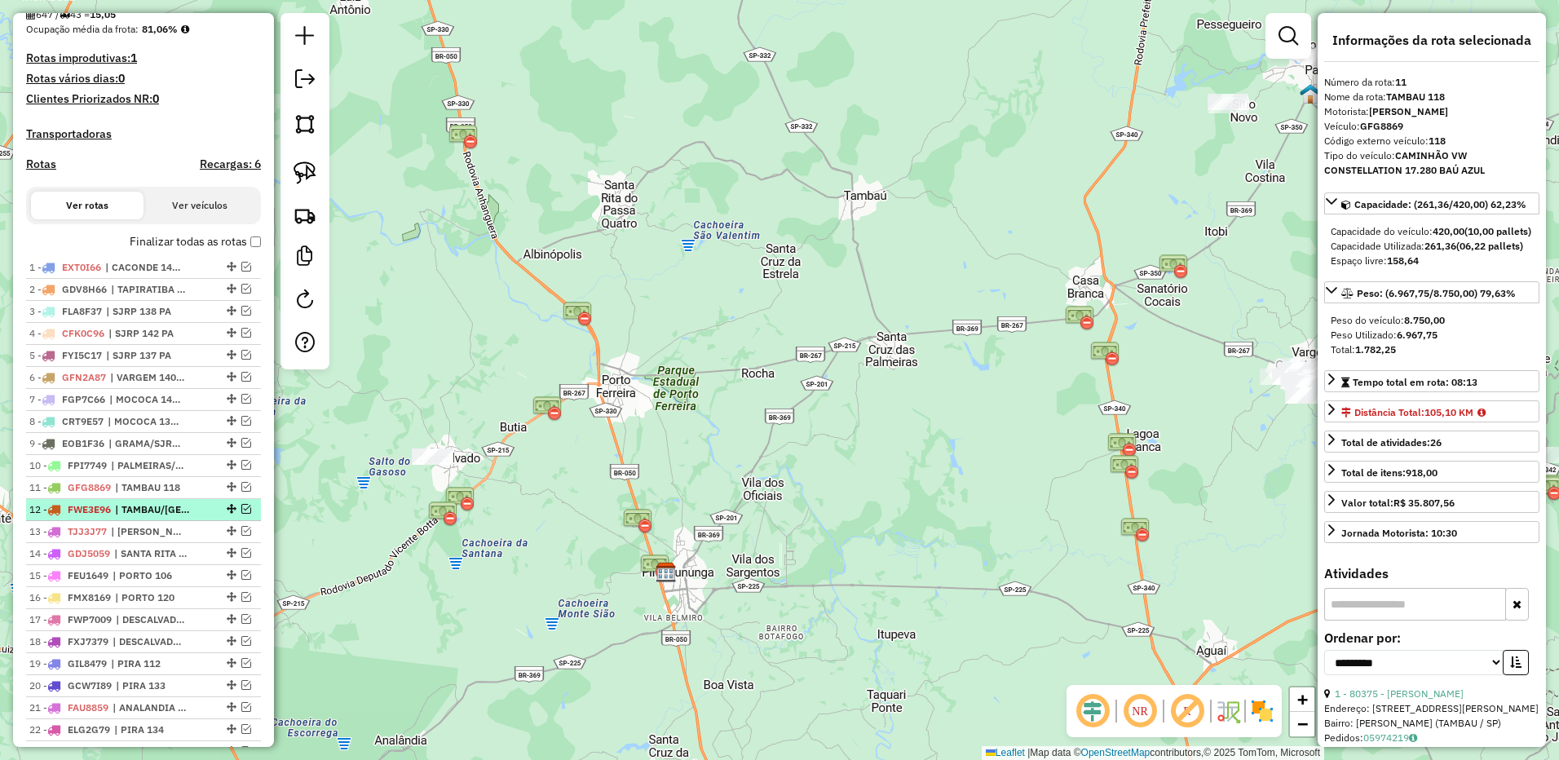
click at [170, 517] on span "| TAMBAU/[GEOGRAPHIC_DATA]/SAO SIMAO 149" at bounding box center [152, 509] width 75 height 15
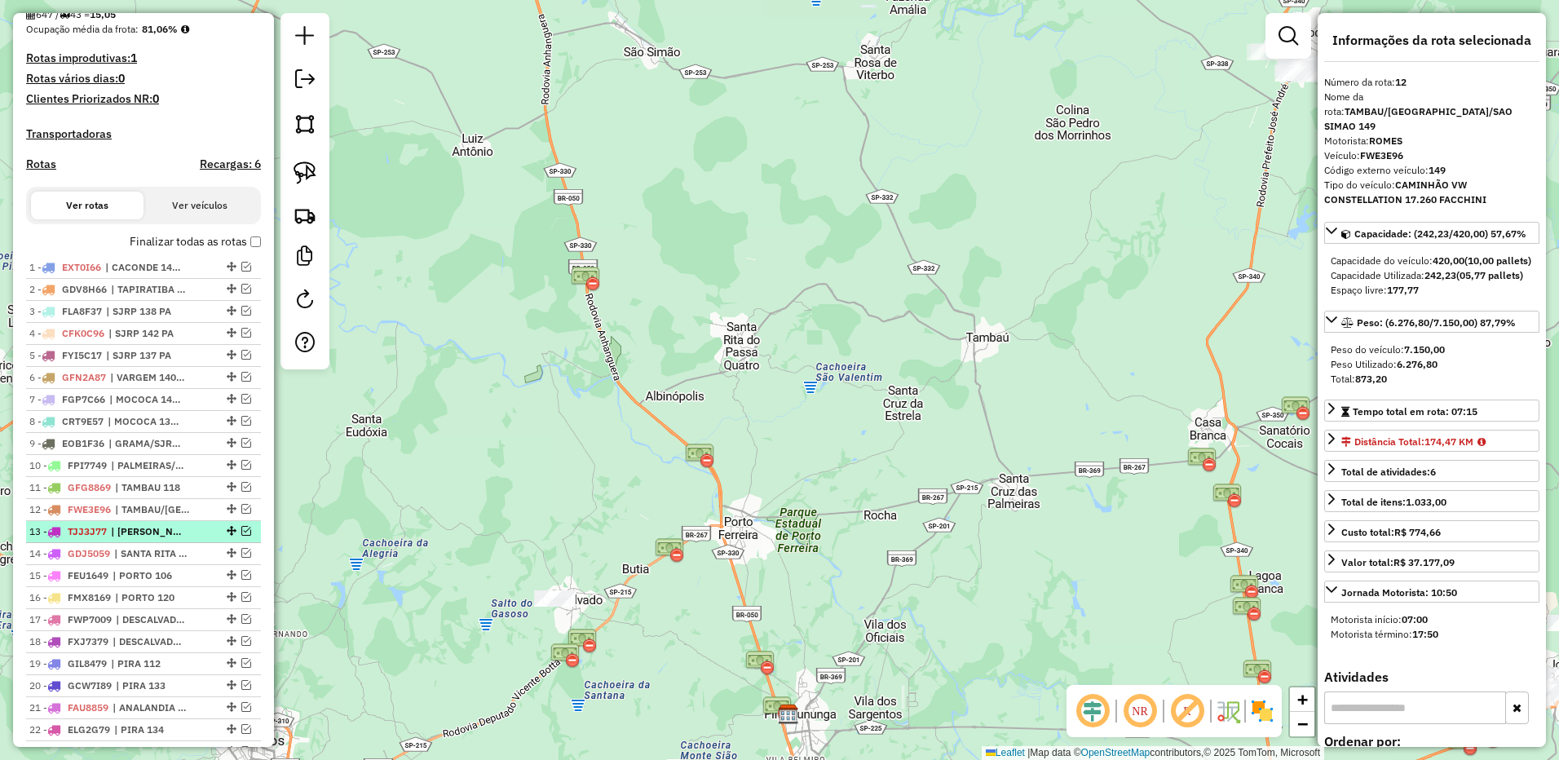
click at [174, 539] on span "| [PERSON_NAME]/[PERSON_NAME] 152" at bounding box center [148, 531] width 75 height 15
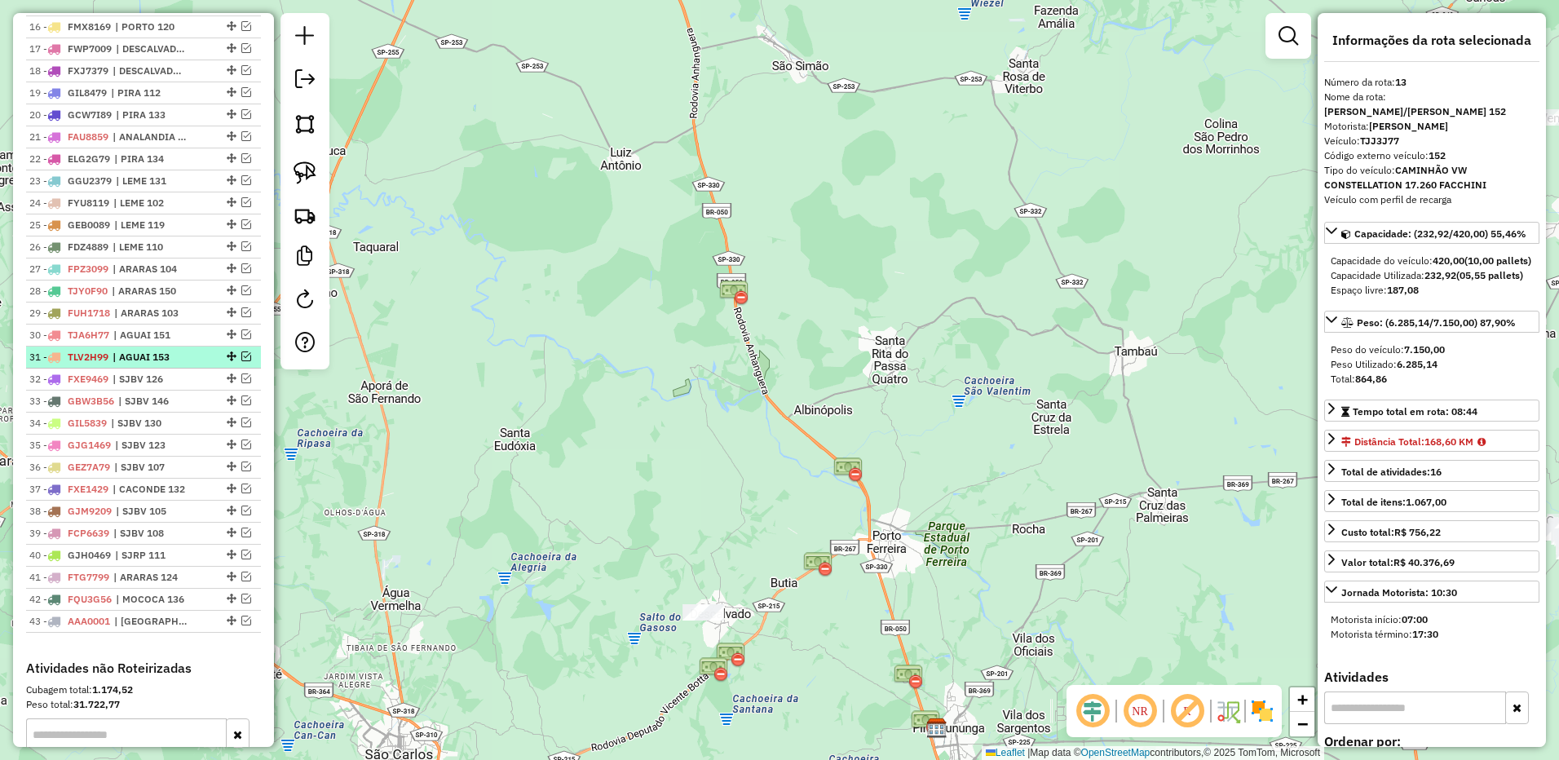
scroll to position [571, 0]
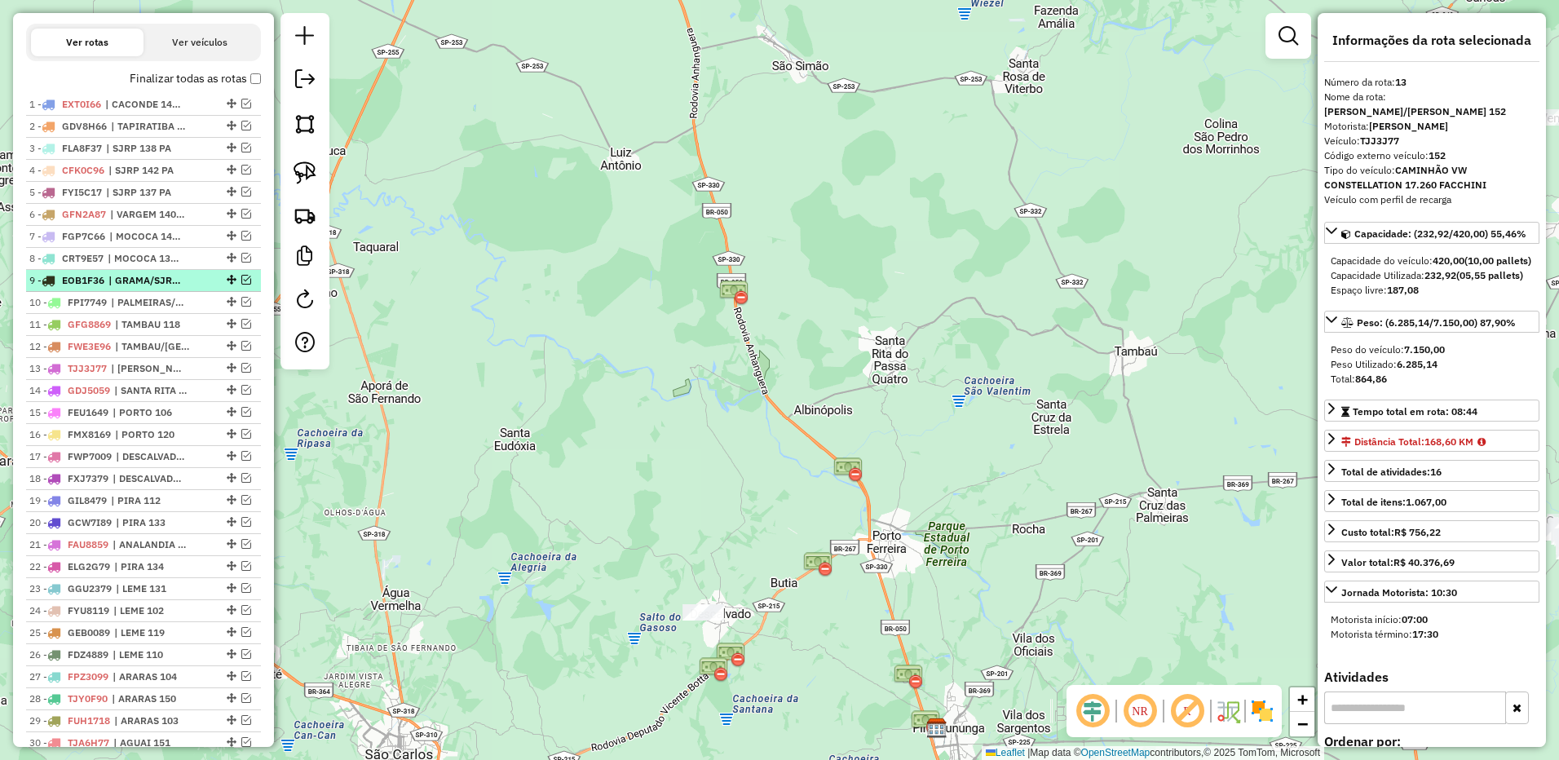
click at [183, 288] on span "| GRAMA/SJRP 148 PA" at bounding box center [145, 280] width 75 height 15
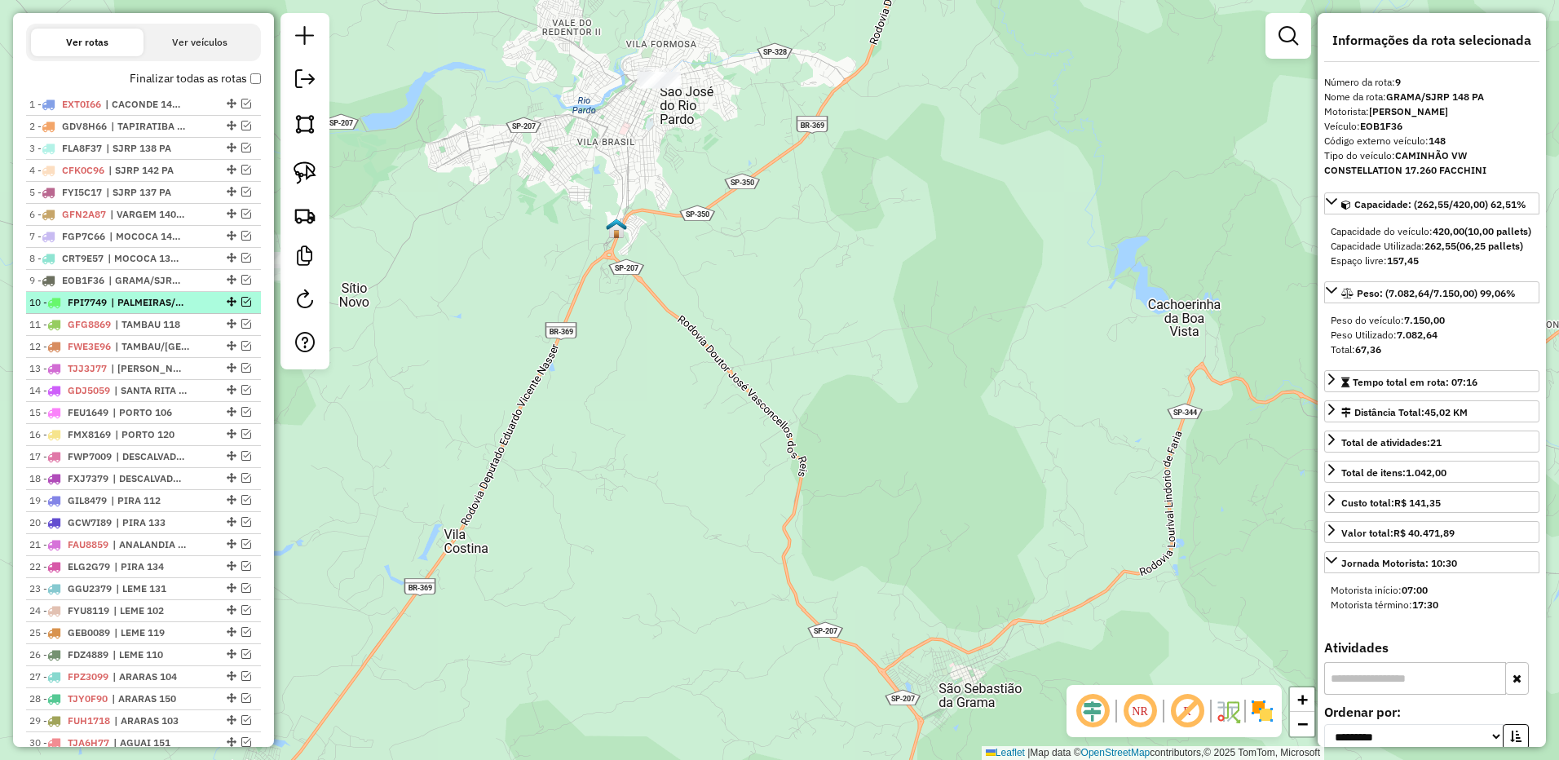
click at [179, 310] on span "| PALMEIRAS/PIRA 128" at bounding box center [148, 302] width 75 height 15
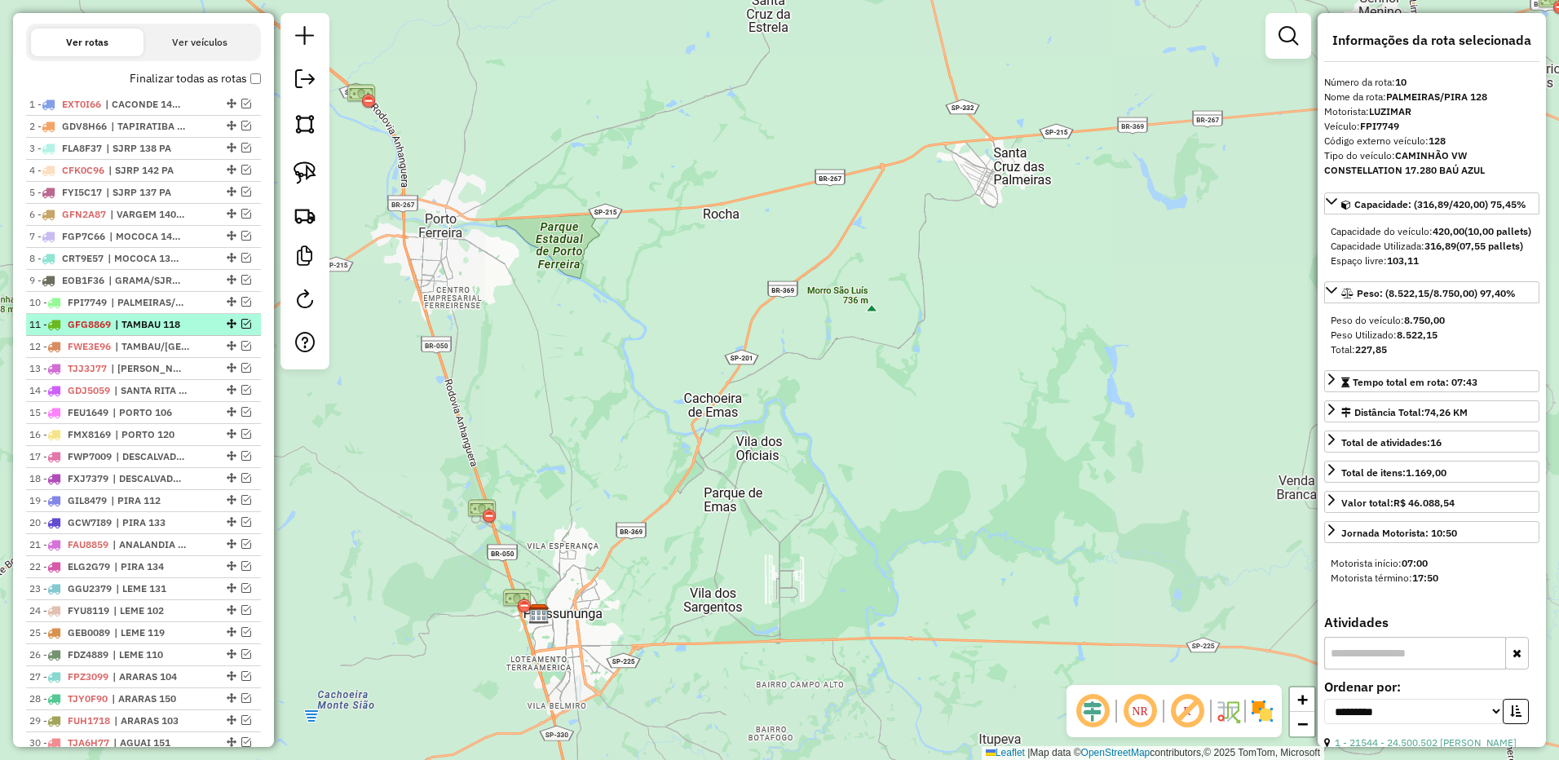
click at [176, 332] on span "| TAMBAU 118" at bounding box center [152, 324] width 75 height 15
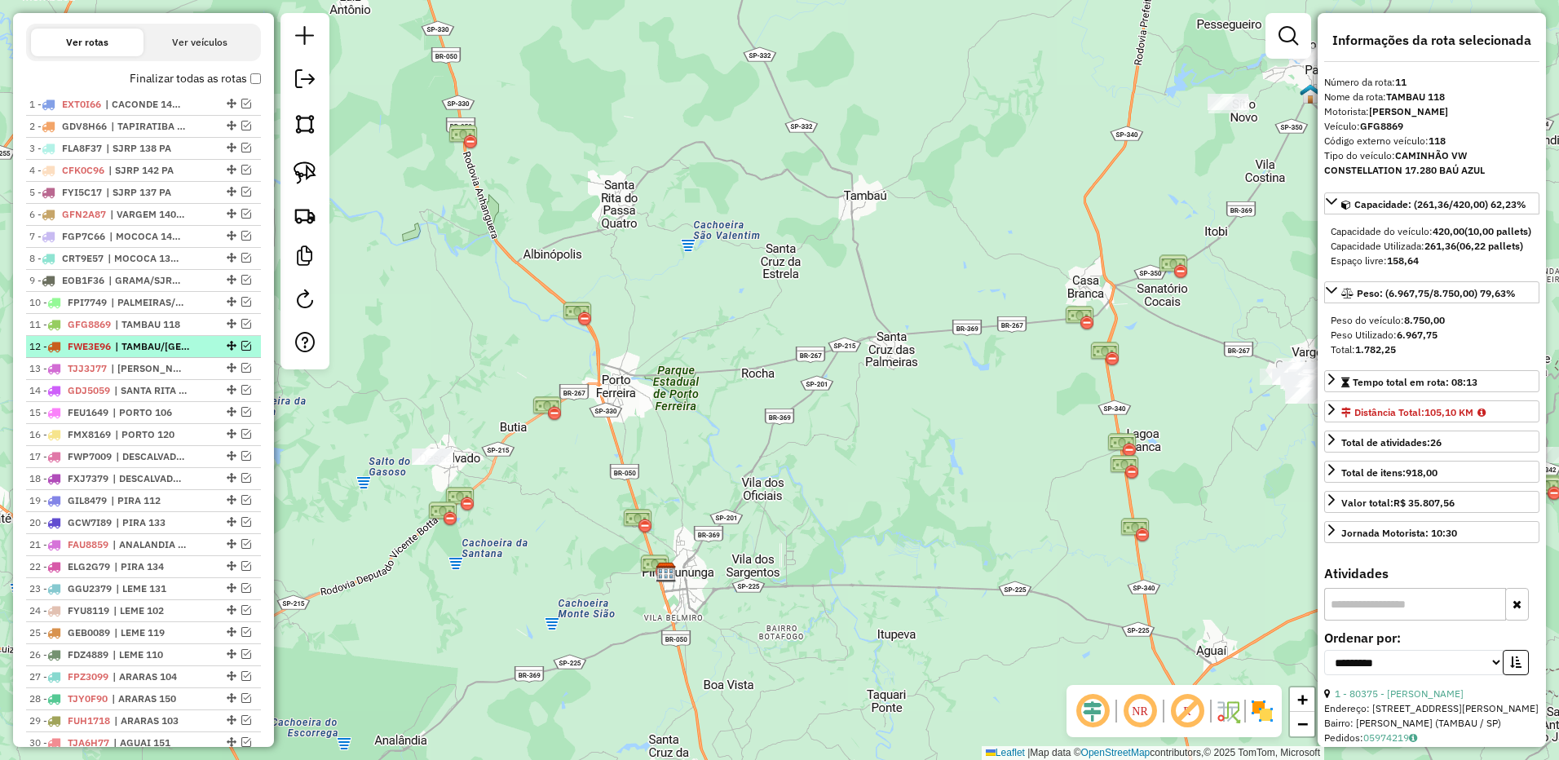
click at [175, 354] on span "| TAMBAU/[GEOGRAPHIC_DATA]/SAO SIMAO 149" at bounding box center [152, 346] width 75 height 15
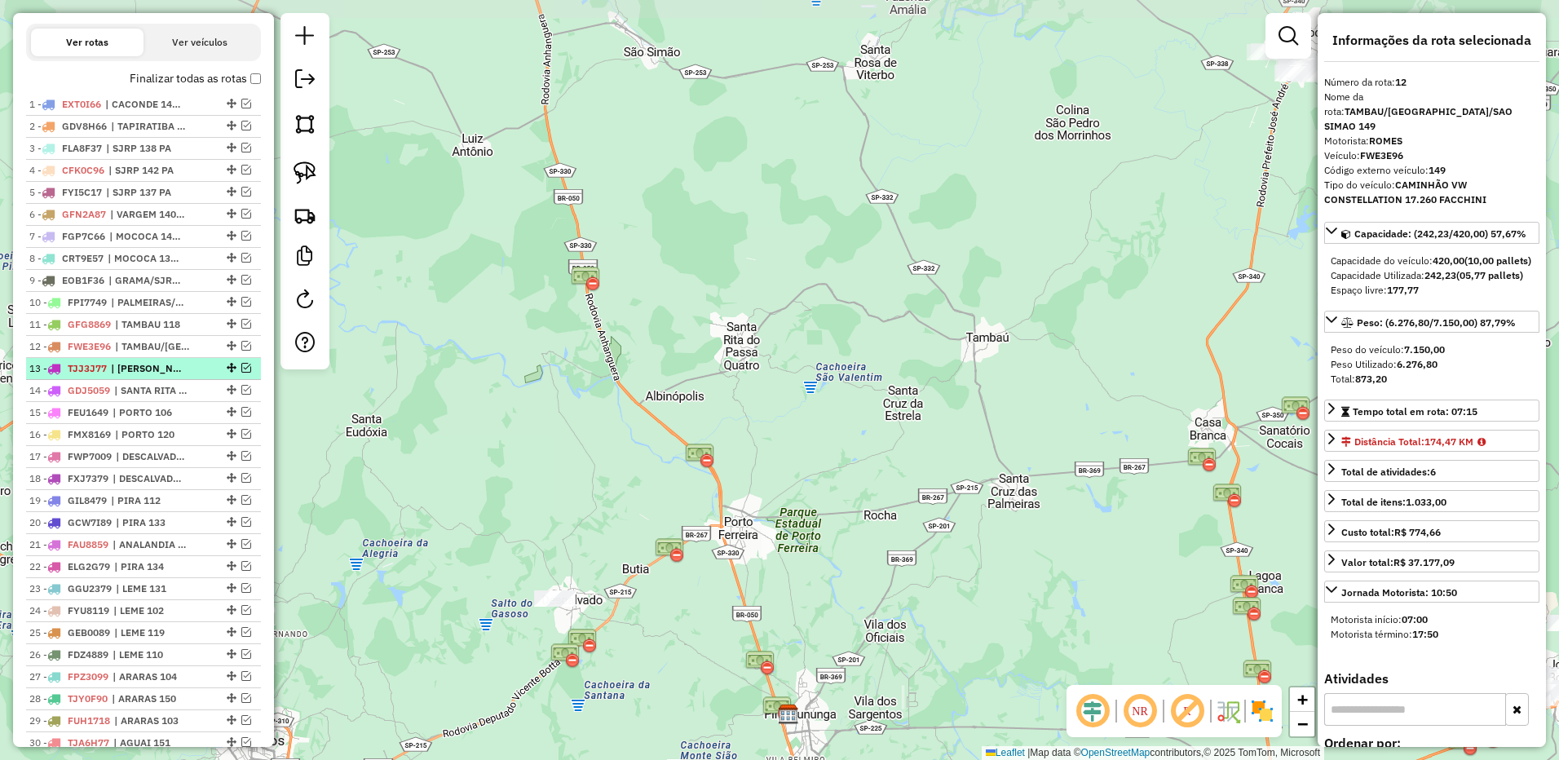
click at [175, 376] on span "| [PERSON_NAME]/[PERSON_NAME] 152" at bounding box center [148, 368] width 75 height 15
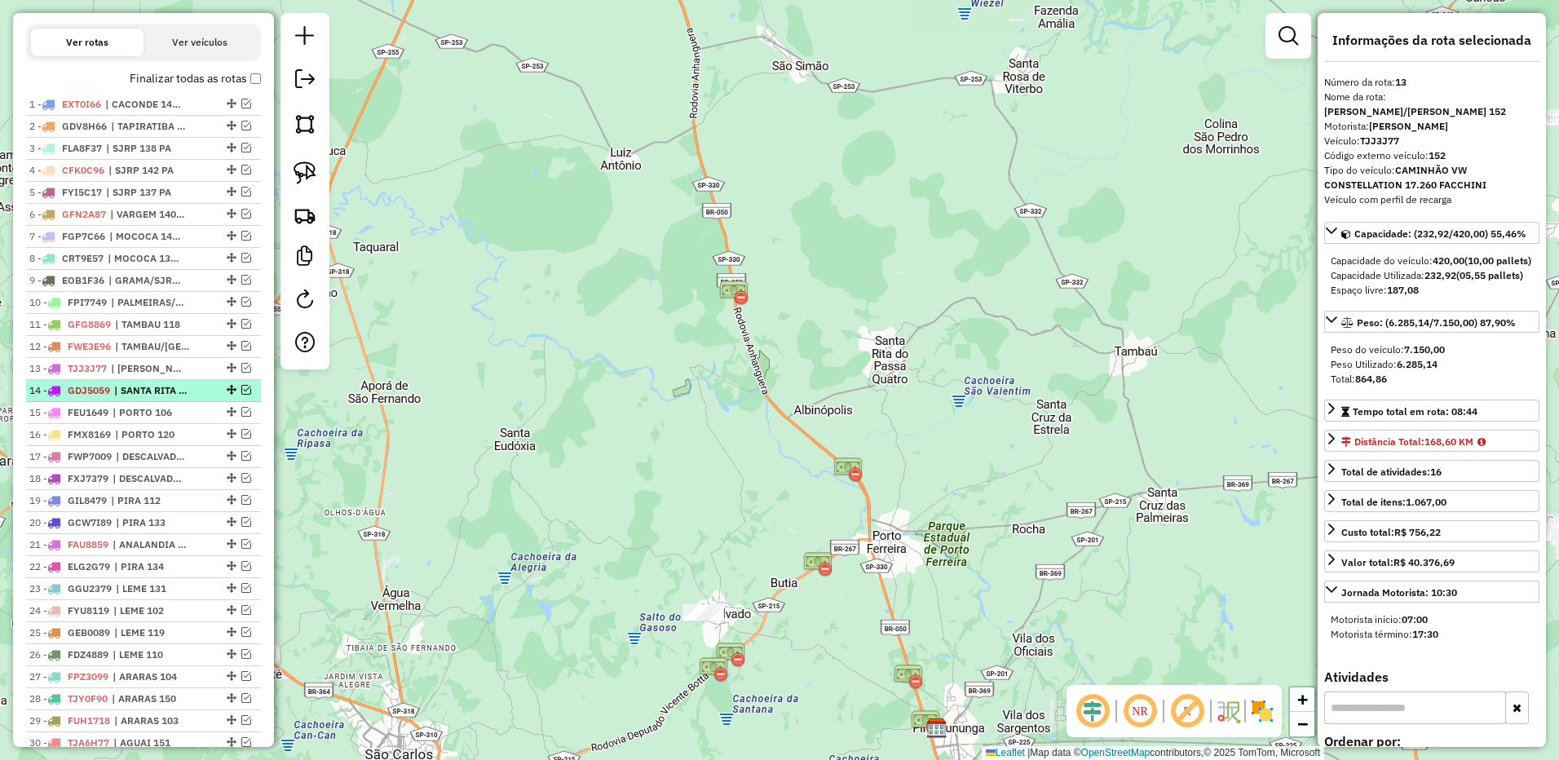
click at [171, 398] on span "| SANTA RITA 114" at bounding box center [151, 390] width 75 height 15
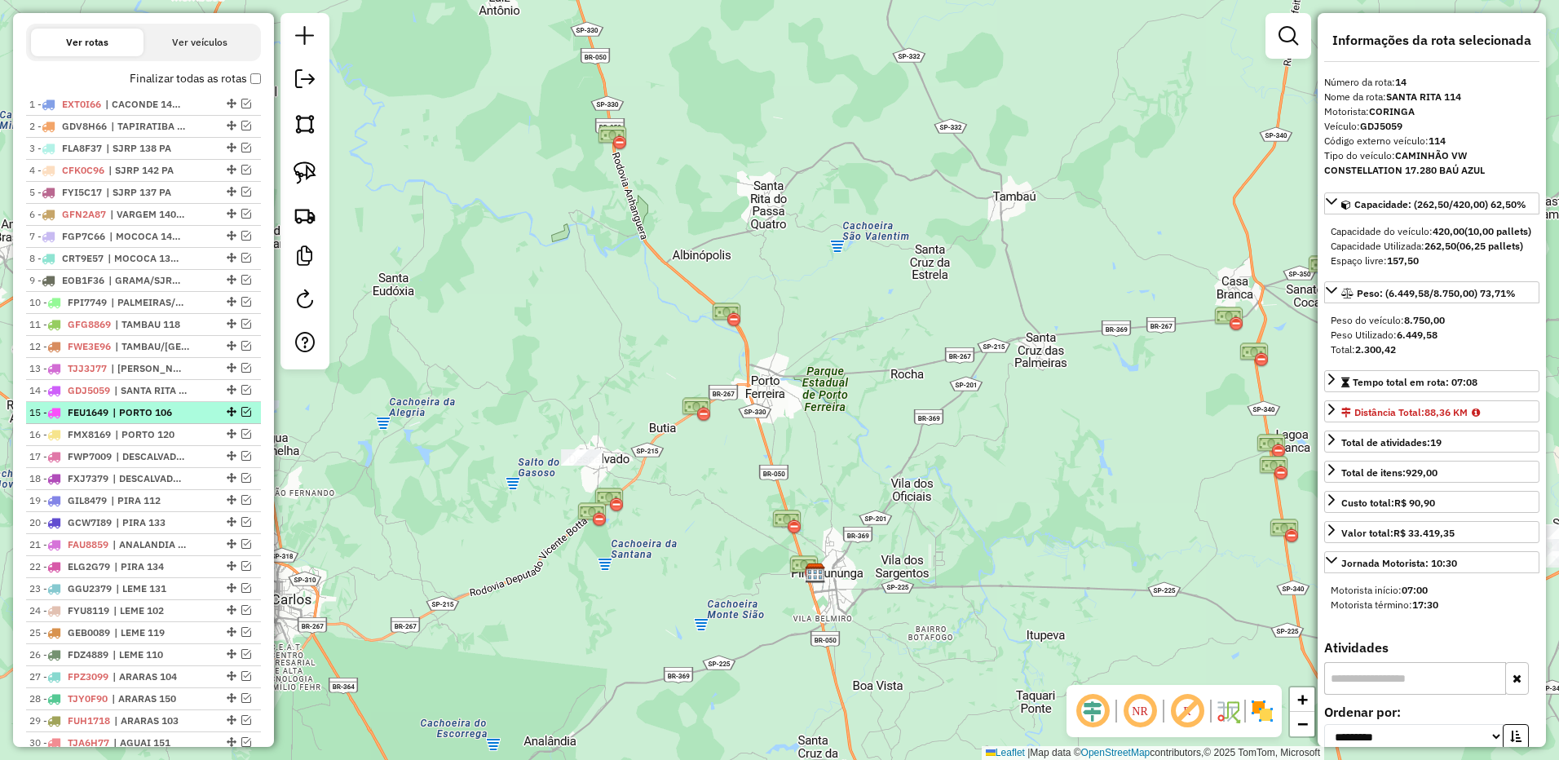
click at [169, 420] on span "| PORTO 106" at bounding box center [150, 412] width 75 height 15
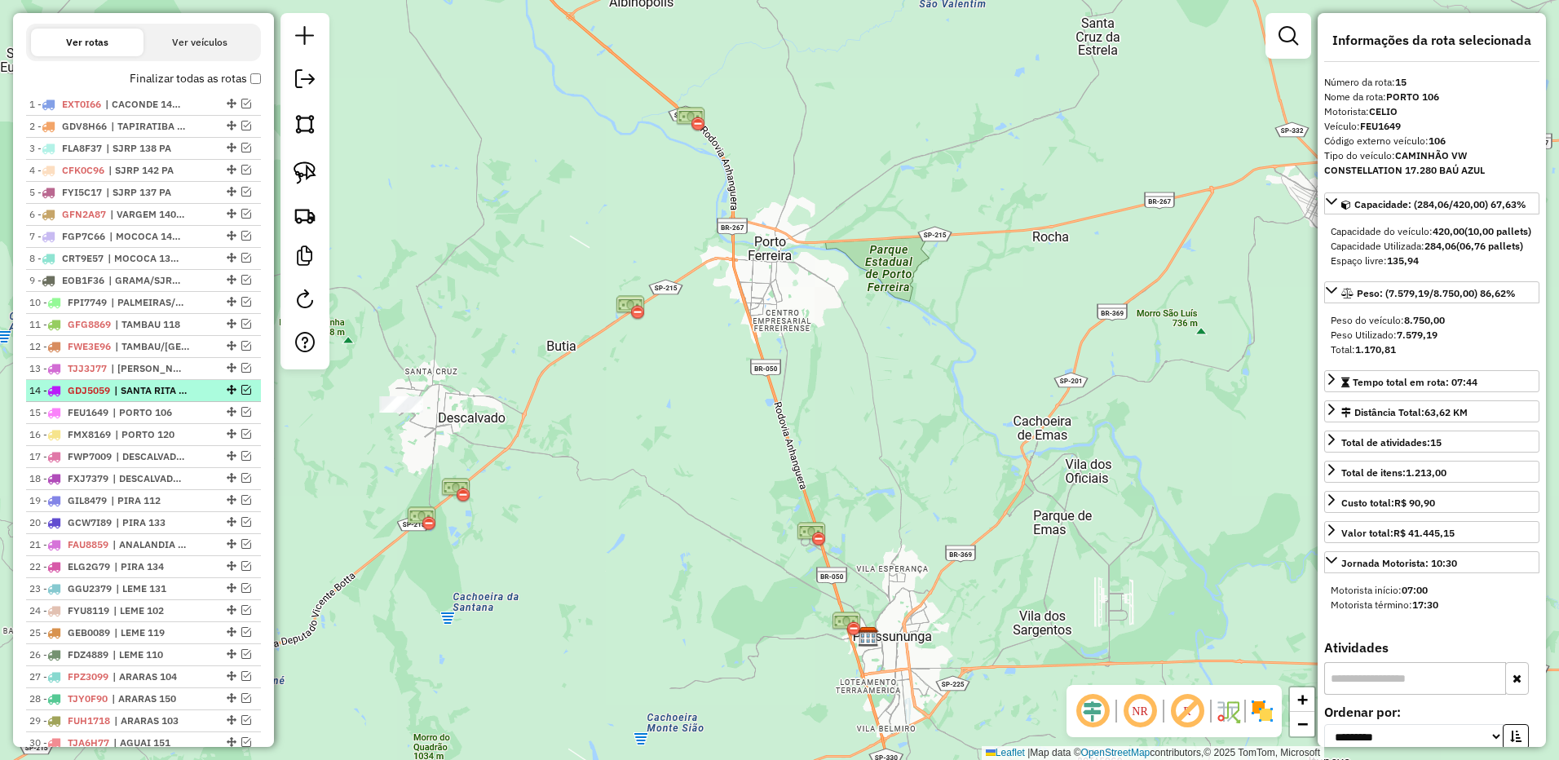
click at [172, 398] on span "| SANTA RITA 114" at bounding box center [151, 390] width 75 height 15
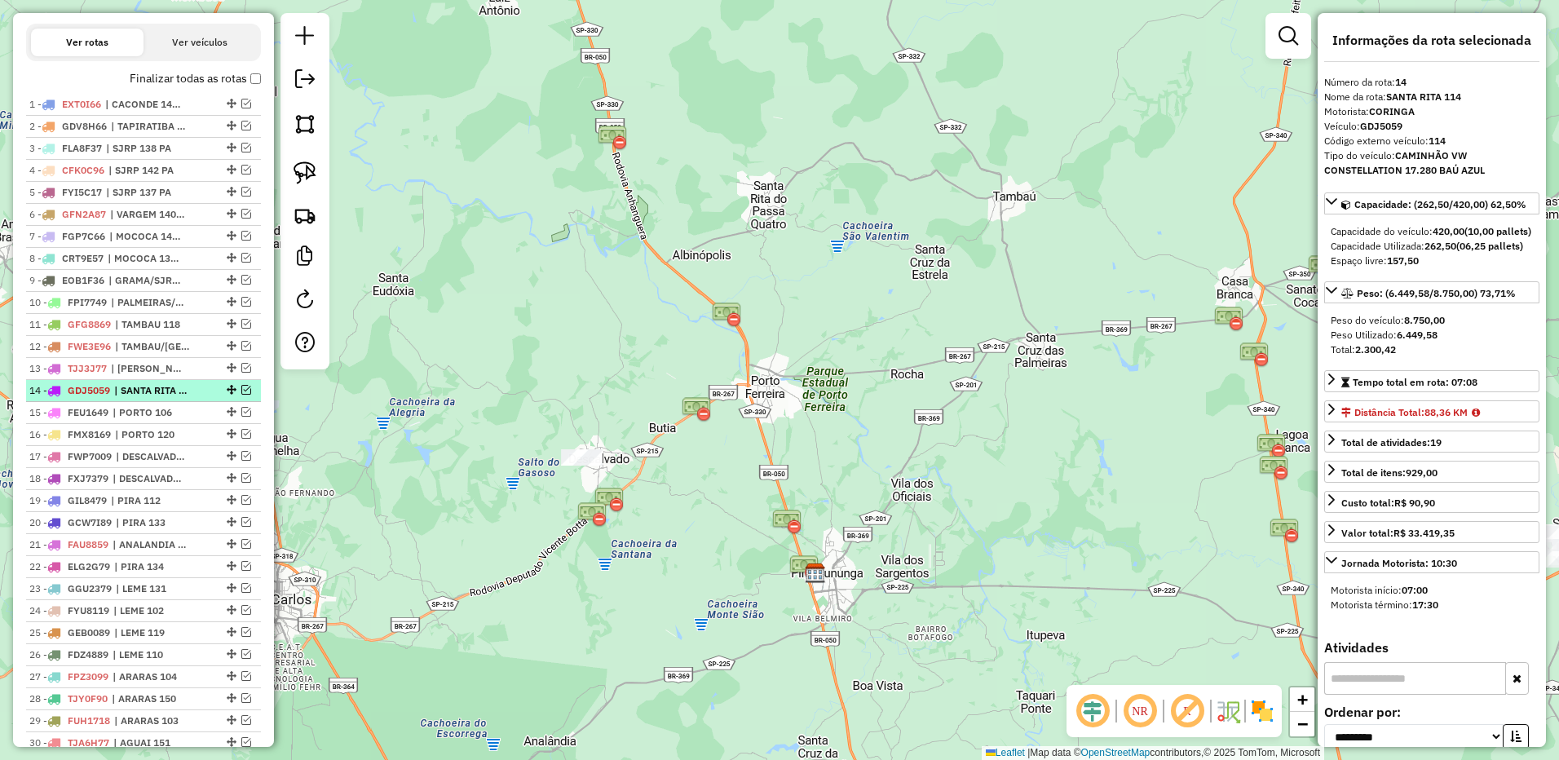
click at [242, 395] on em at bounding box center [246, 390] width 10 height 10
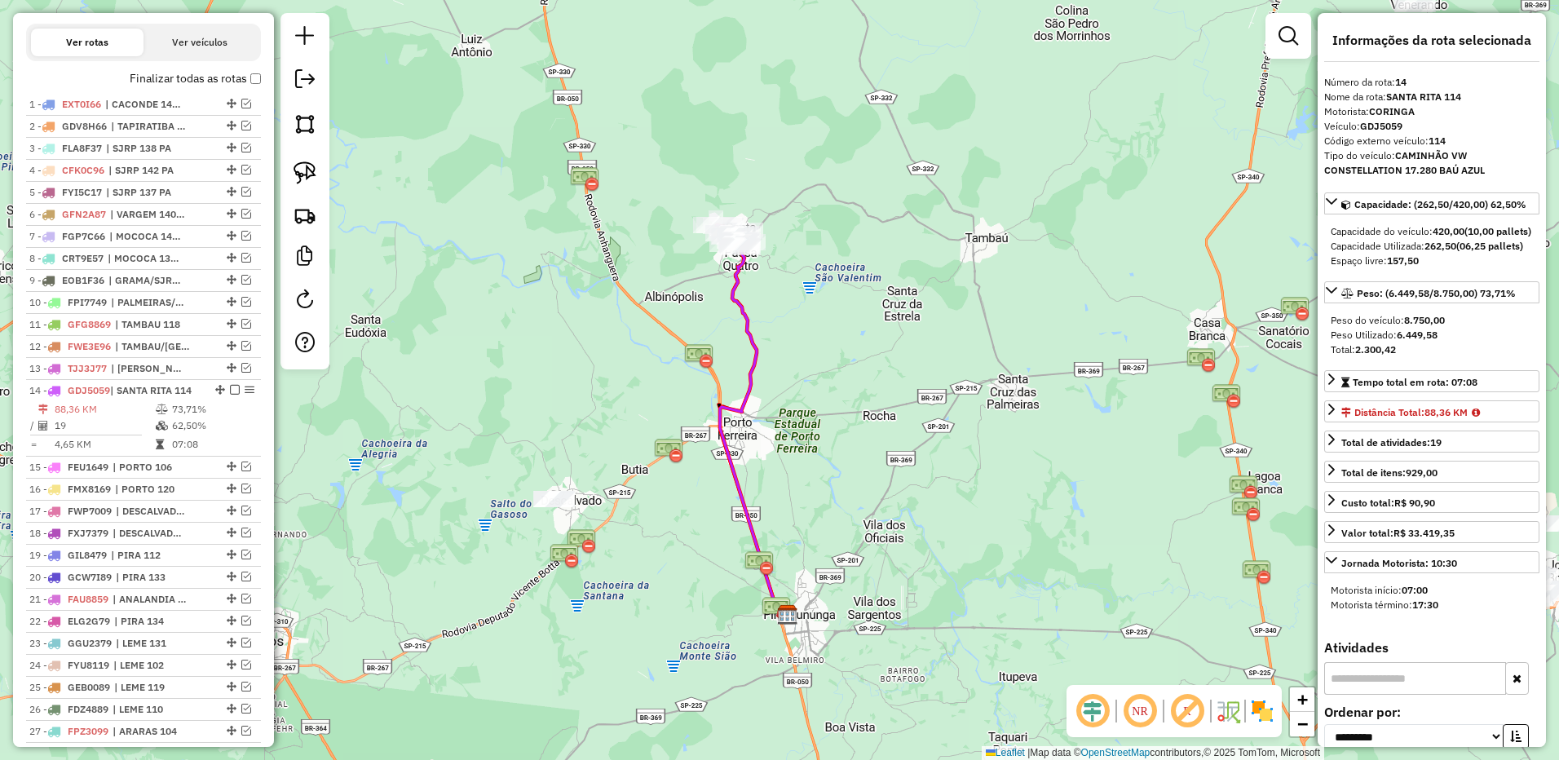
drag, startPoint x: 920, startPoint y: 255, endPoint x: 884, endPoint y: 318, distance: 72.3
click at [884, 318] on div "Janela de atendimento Grade de atendimento Capacidade Transportadoras Veículos …" at bounding box center [779, 380] width 1559 height 760
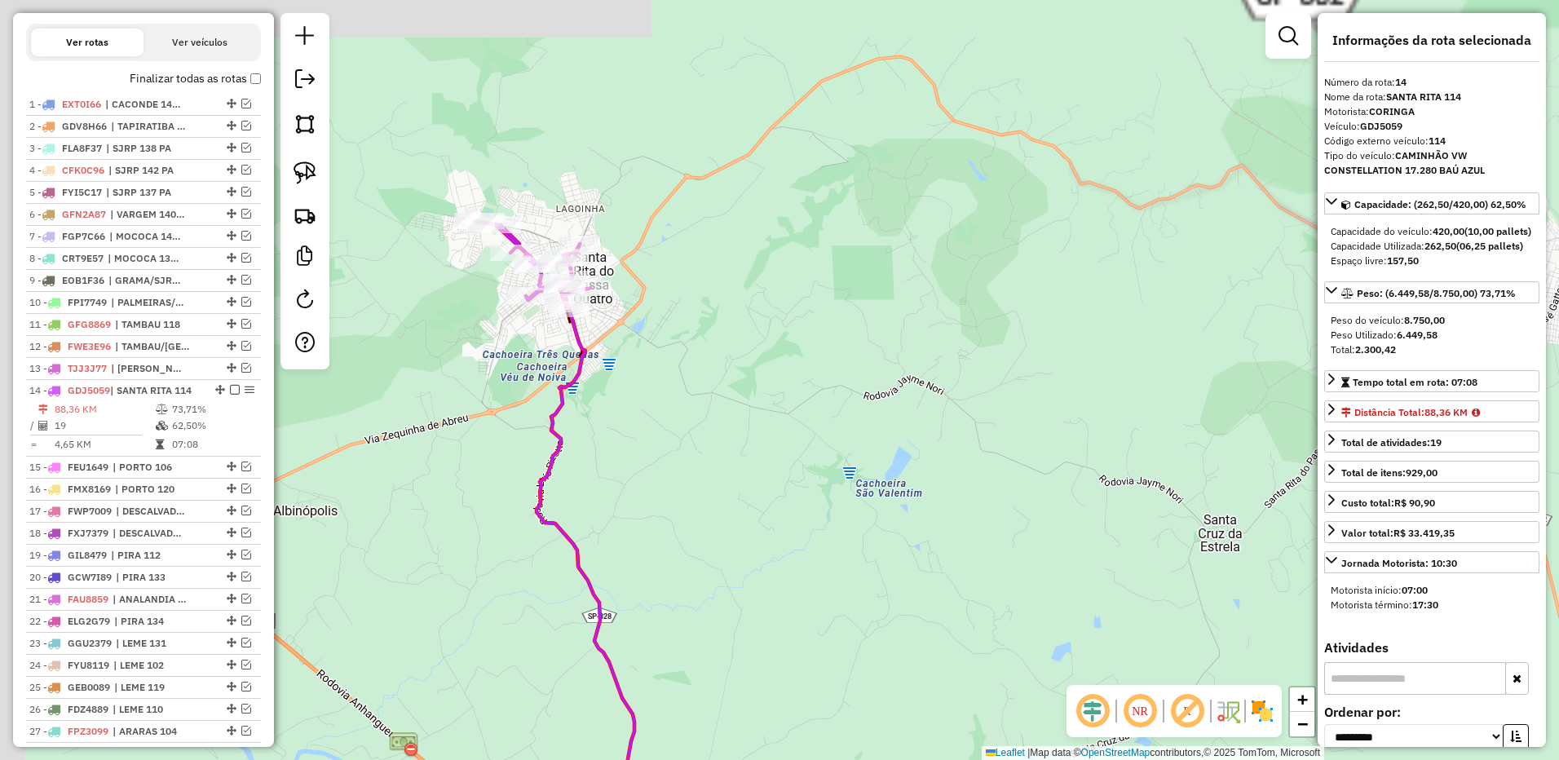
drag, startPoint x: 677, startPoint y: 162, endPoint x: 746, endPoint y: 314, distance: 166.8
click at [776, 320] on div "Janela de atendimento Grade de atendimento Capacidade Transportadoras Veículos …" at bounding box center [779, 380] width 1559 height 760
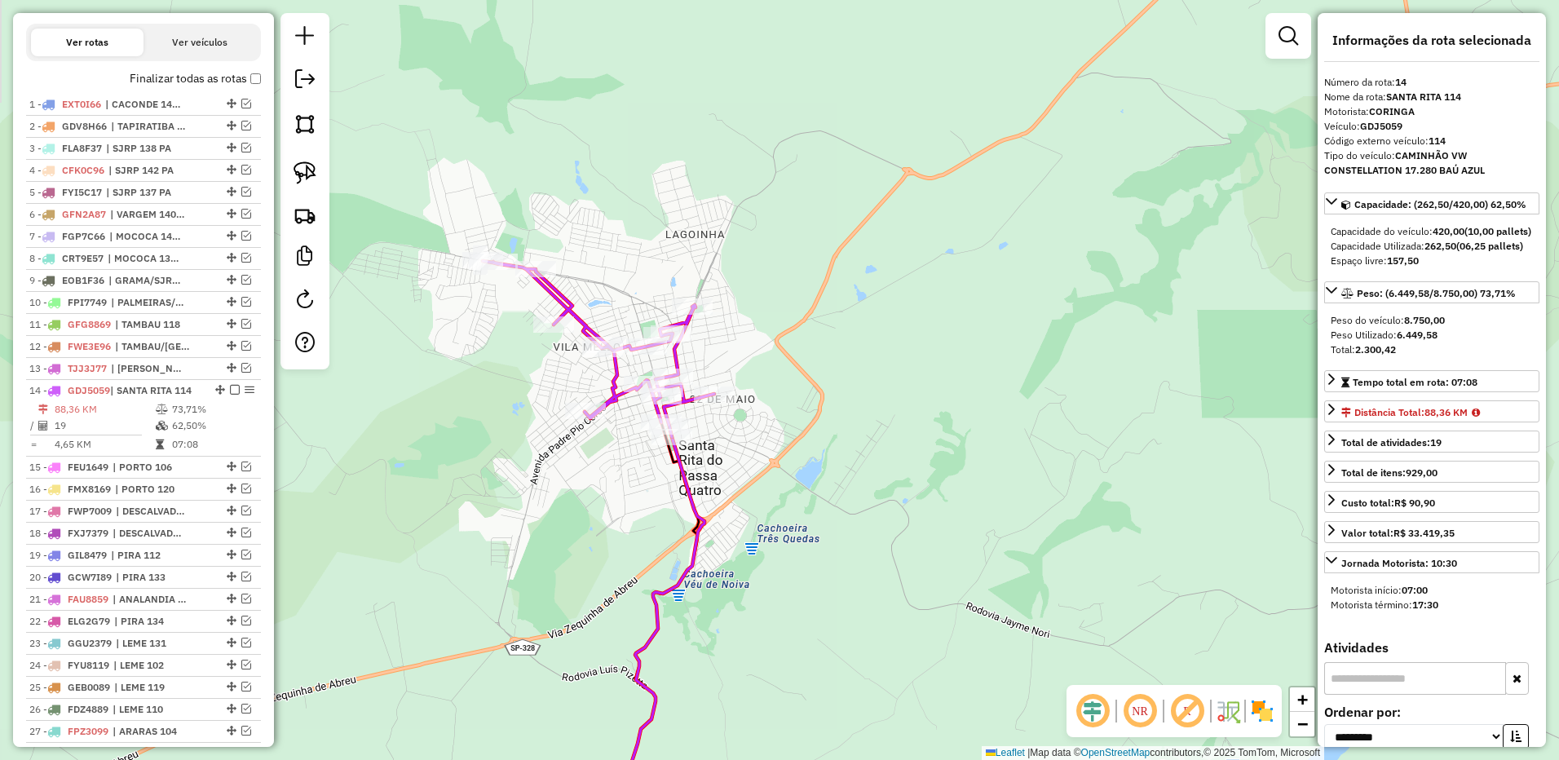
drag, startPoint x: 745, startPoint y: 197, endPoint x: 716, endPoint y: 188, distance: 29.9
click at [716, 188] on div "Janela de atendimento Grade de atendimento Capacidade Transportadoras Veículos …" at bounding box center [779, 380] width 1559 height 760
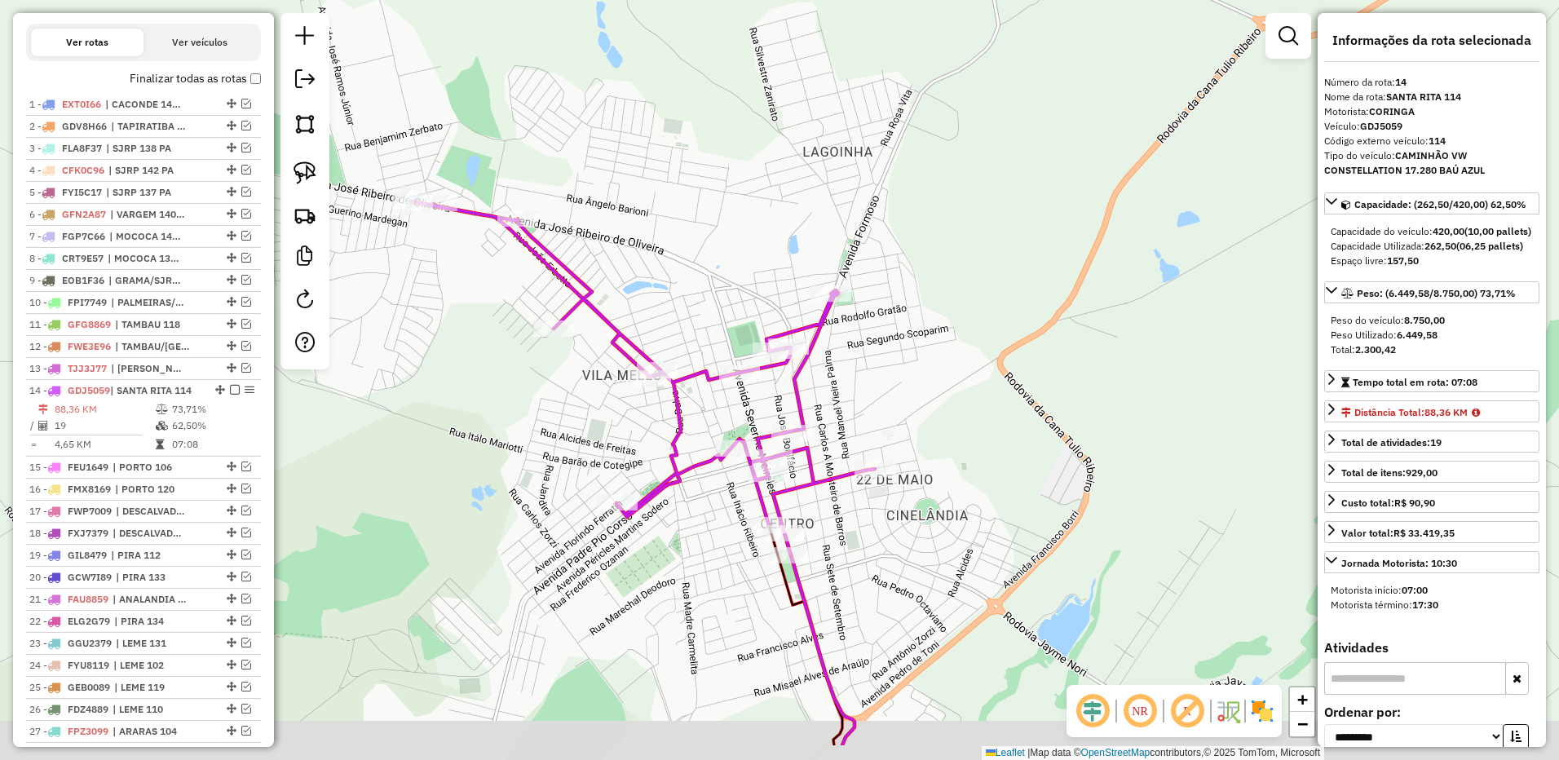
drag, startPoint x: 786, startPoint y: 201, endPoint x: 843, endPoint y: 137, distance: 86.1
click at [843, 137] on div "Janela de atendimento Grade de atendimento Capacidade Transportadoras Veículos …" at bounding box center [779, 380] width 1559 height 760
